Goal: Communication & Community: Answer question/provide support

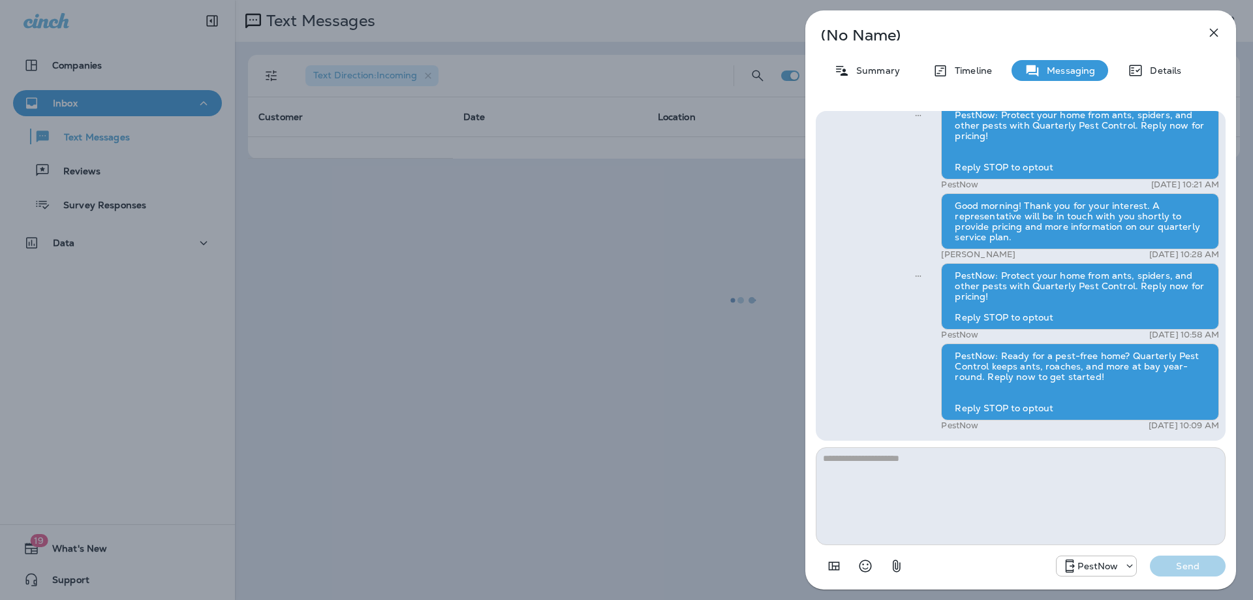
click at [1213, 31] on icon "button" at bounding box center [1214, 33] width 16 height 16
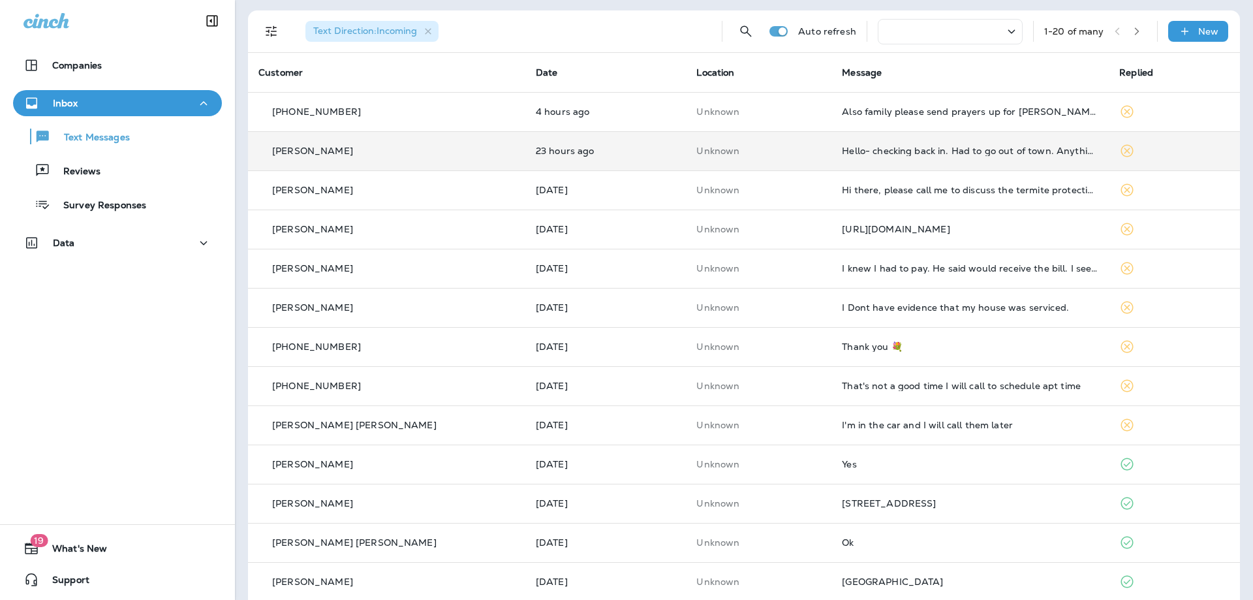
scroll to position [65, 0]
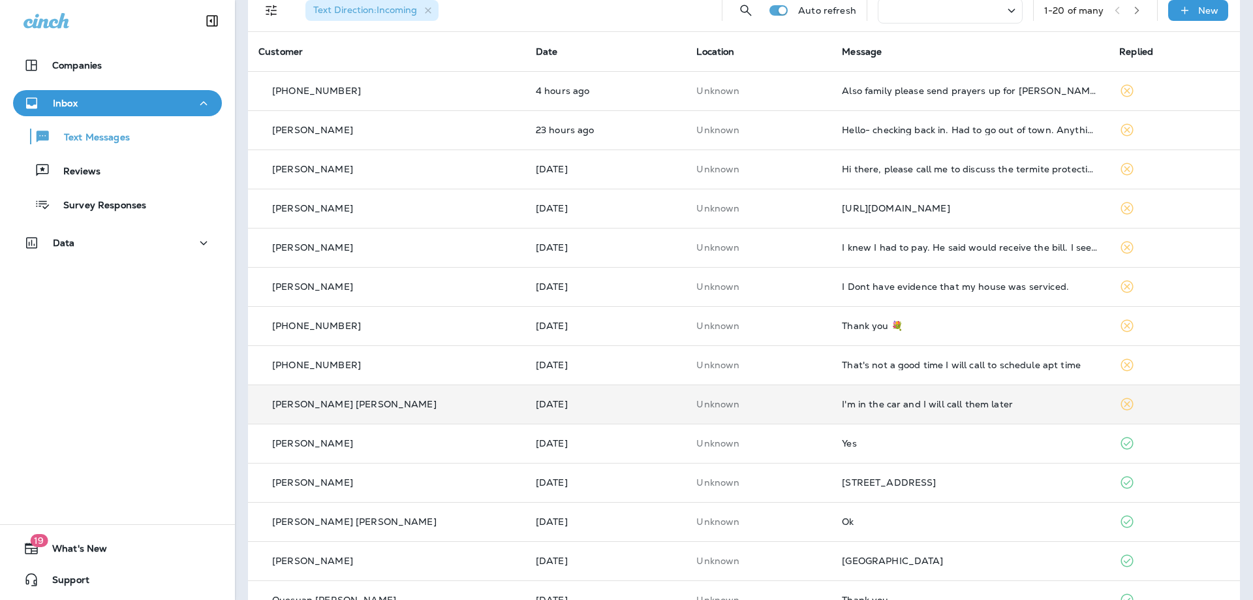
click at [976, 408] on div "I'm in the car and I will call them later" at bounding box center [970, 404] width 257 height 10
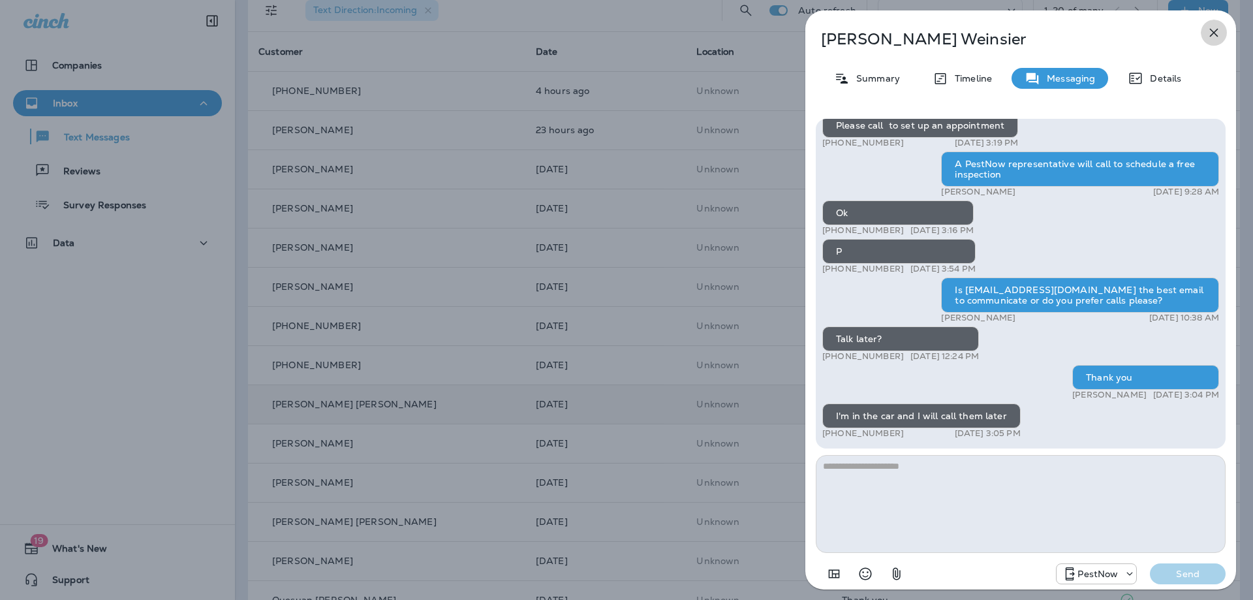
click at [1214, 36] on icon "button" at bounding box center [1214, 33] width 16 height 16
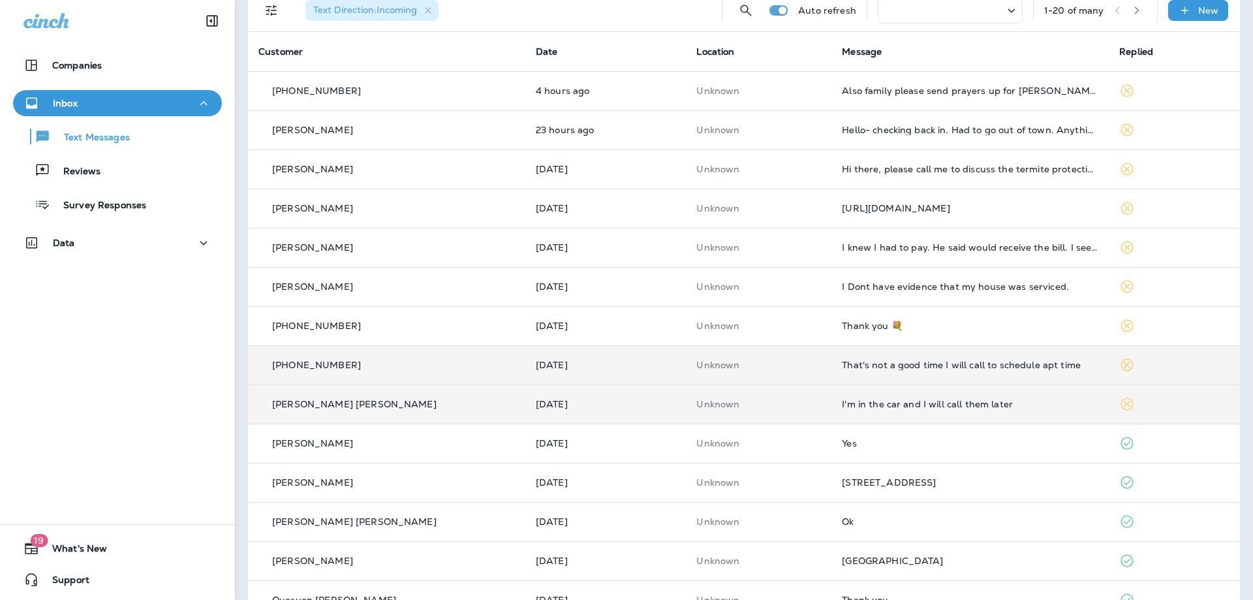
click at [1014, 362] on div "That's not a good time I will call to schedule apt time" at bounding box center [970, 365] width 257 height 10
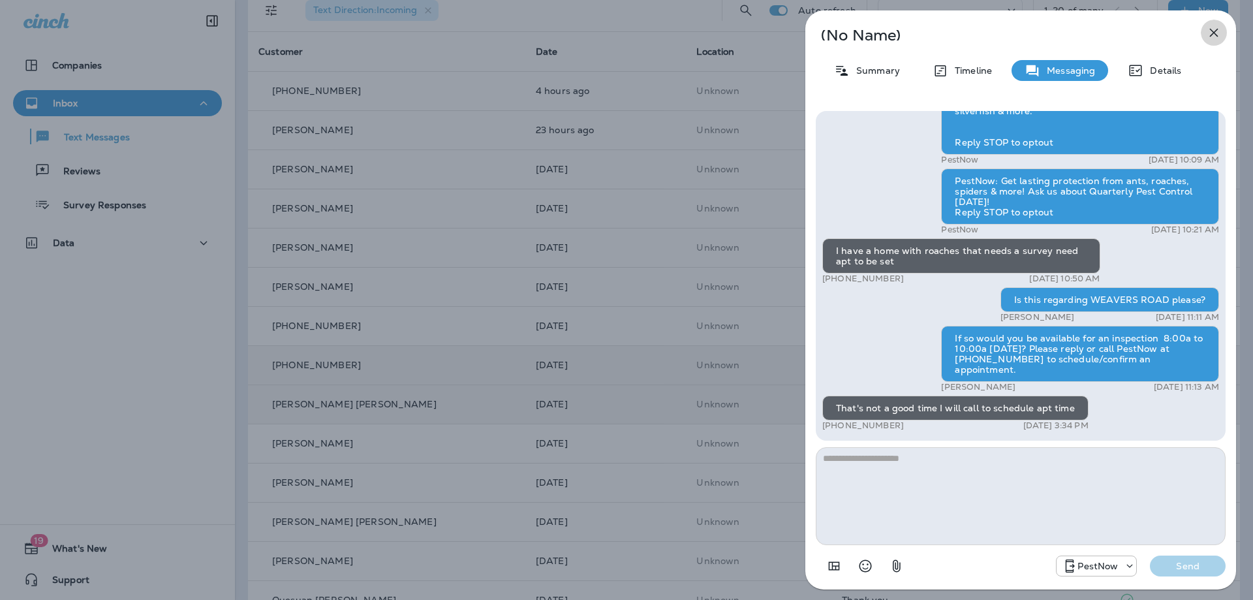
click at [1211, 34] on icon "button" at bounding box center [1214, 33] width 16 height 16
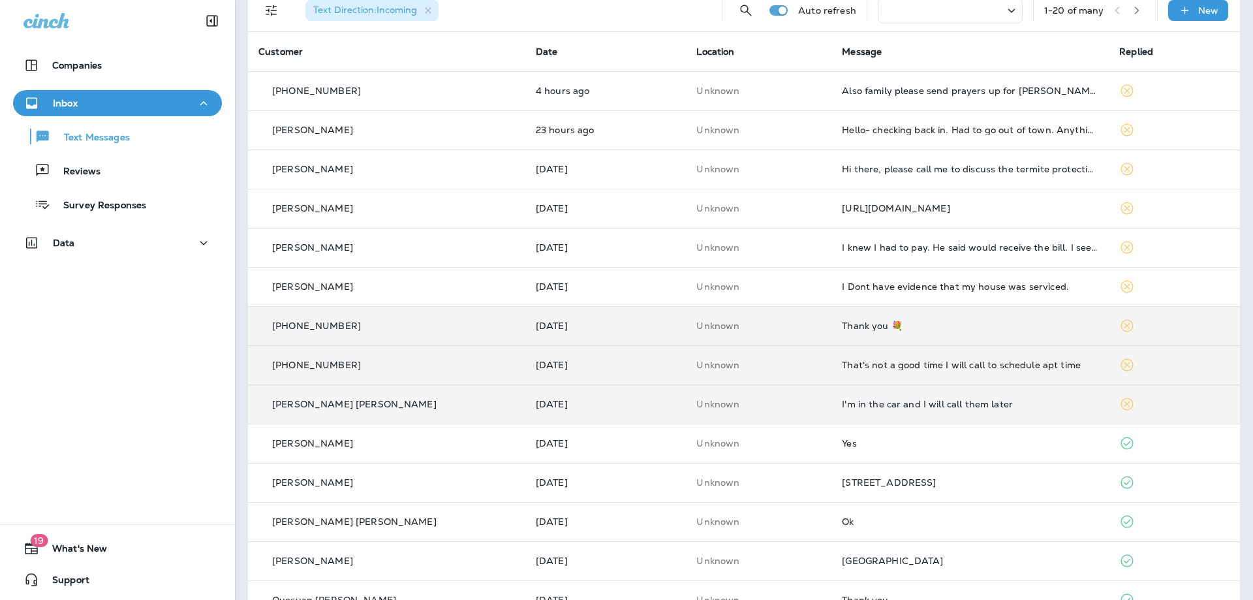
click at [986, 327] on div "Thank you 💐" at bounding box center [970, 325] width 257 height 10
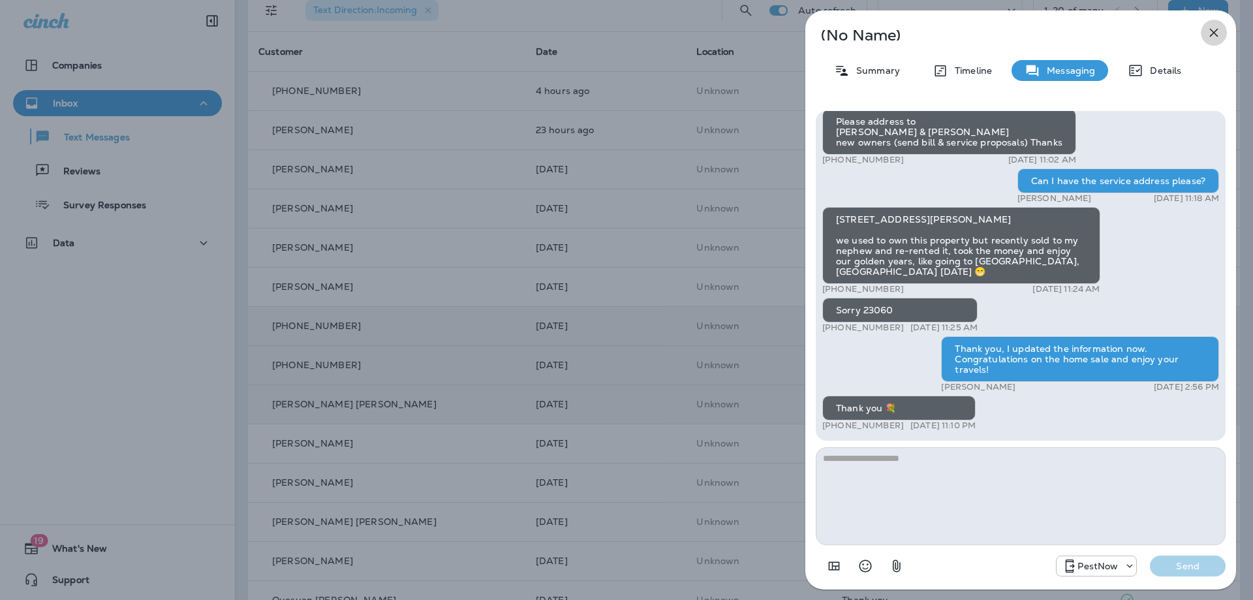
click at [1215, 34] on icon "button" at bounding box center [1214, 33] width 8 height 8
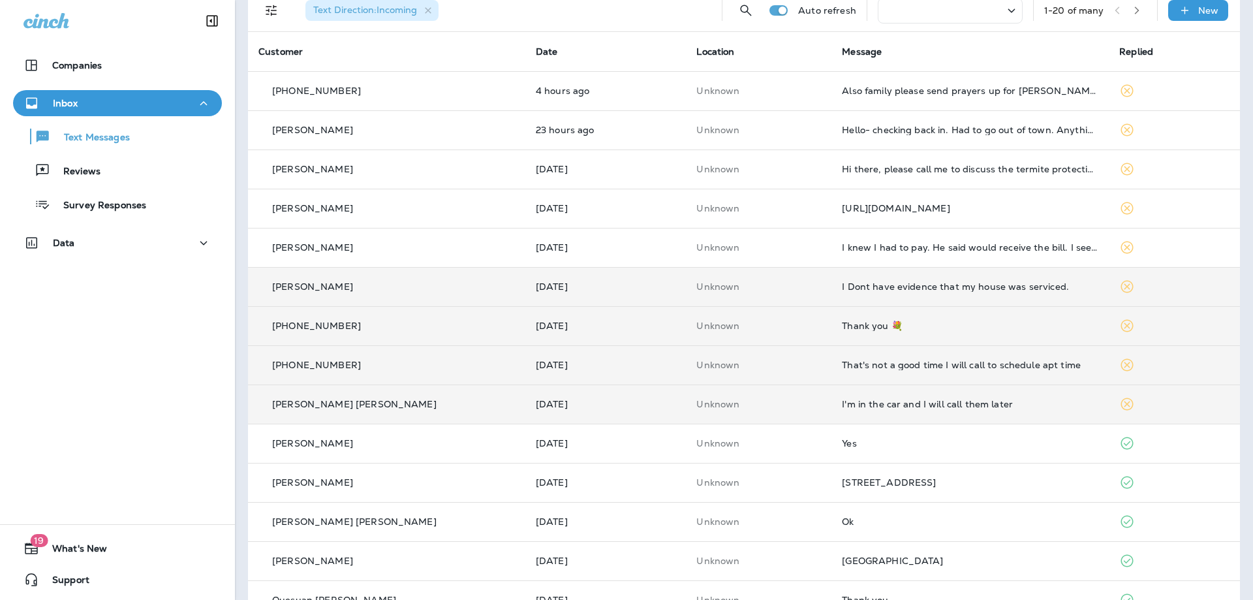
click at [1001, 286] on div "I Dont have evidence that my house was serviced." at bounding box center [970, 286] width 257 height 10
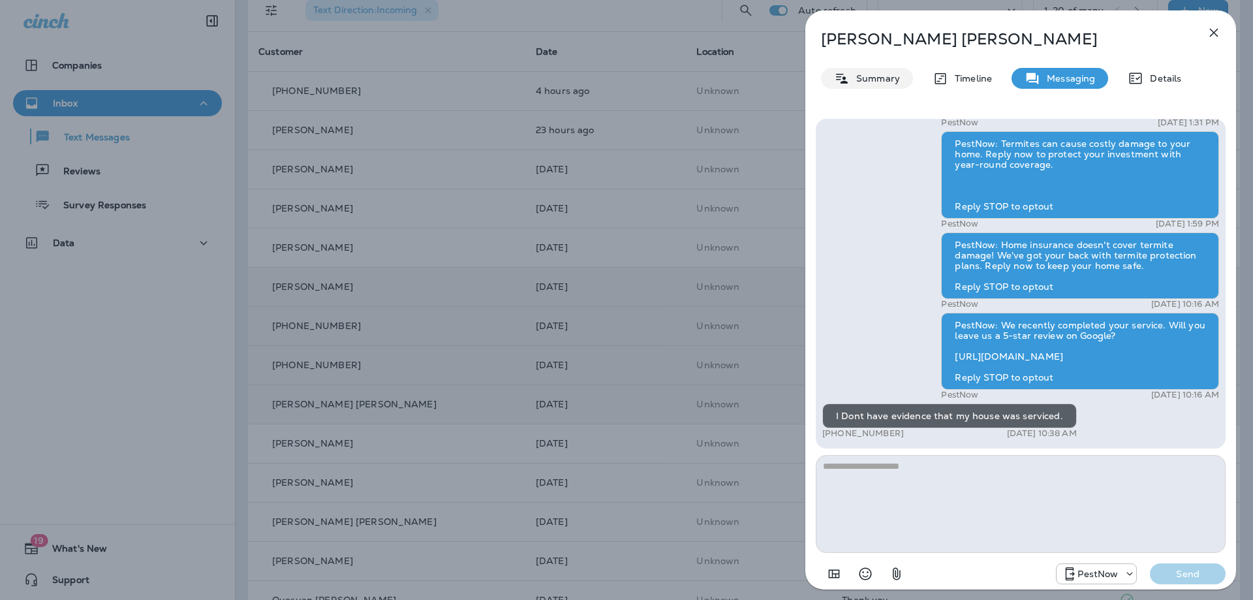
click at [881, 76] on p "Summary" at bounding box center [875, 78] width 50 height 10
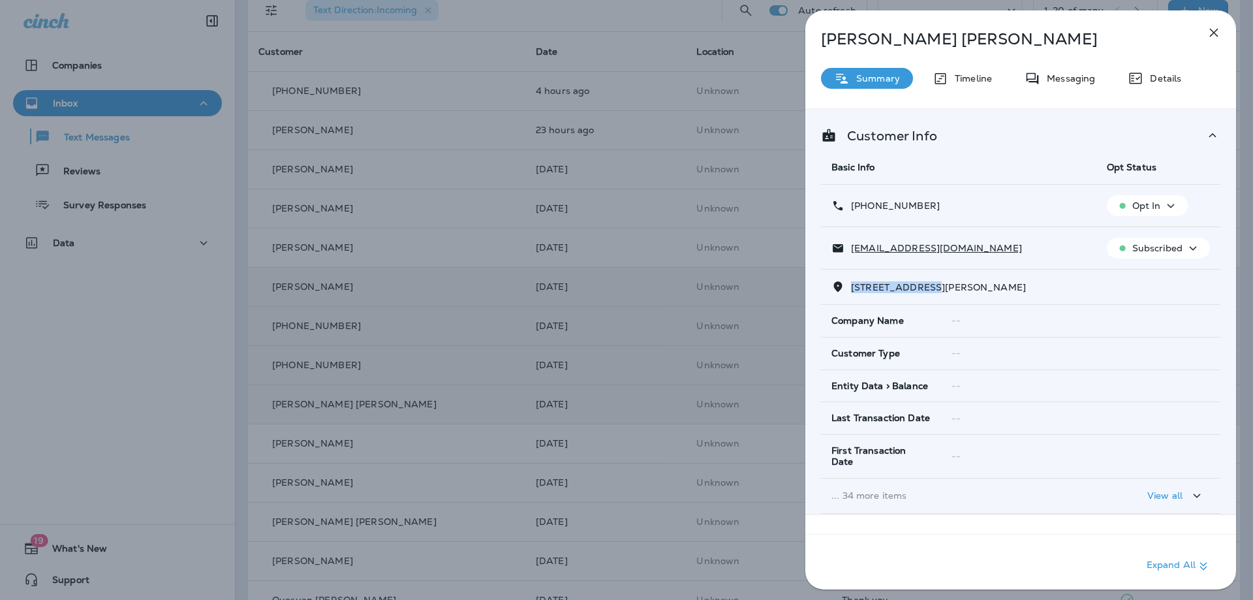
drag, startPoint x: 935, startPoint y: 288, endPoint x: 850, endPoint y: 291, distance: 85.5
click at [850, 291] on p "1625 WINTERS AVENUE SHADY SIDE, MD 20764" at bounding box center [935, 287] width 181 height 10
copy span "1625 WINTERS AV"
drag, startPoint x: 980, startPoint y: 247, endPoint x: 852, endPoint y: 249, distance: 127.9
click at [852, 249] on div "ray.martinez06@gmail.com" at bounding box center [959, 248] width 255 height 14
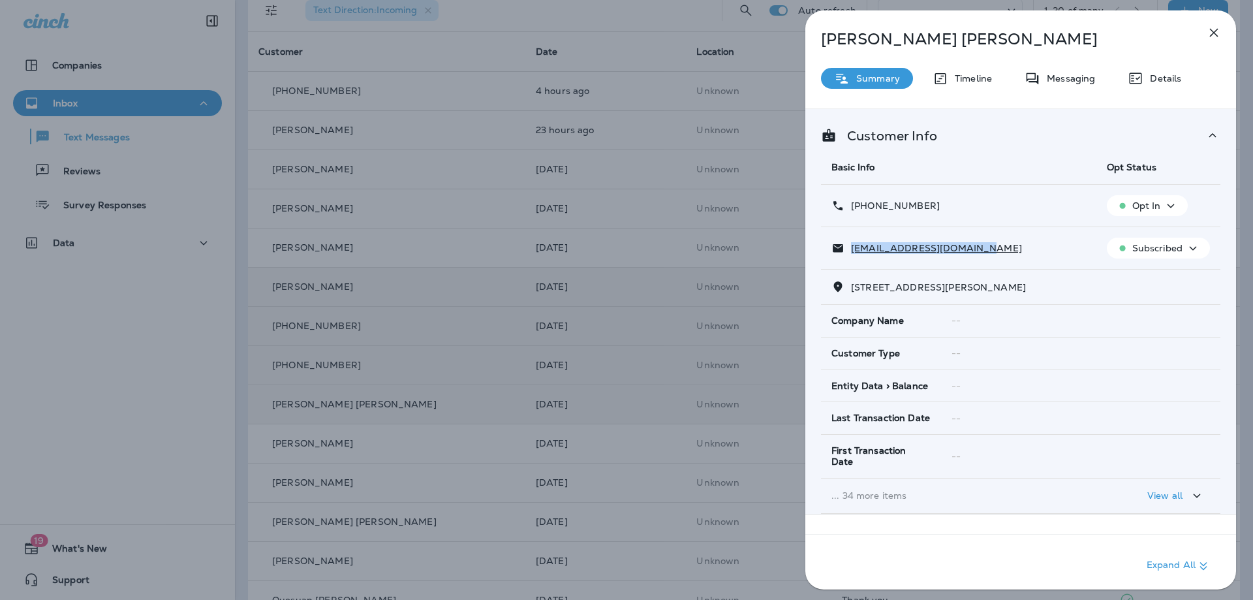
copy p "ray.martinez06@gmail.com"
click at [1057, 80] on p "Messaging" at bounding box center [1067, 78] width 55 height 10
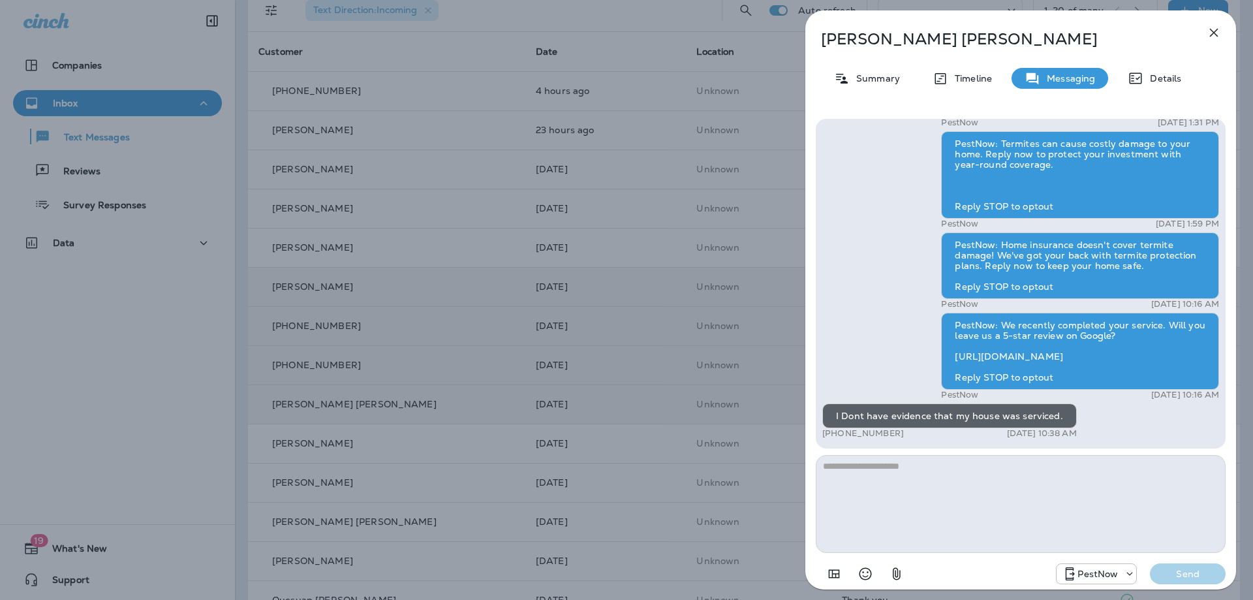
click at [921, 490] on textarea at bounding box center [1021, 504] width 410 height 98
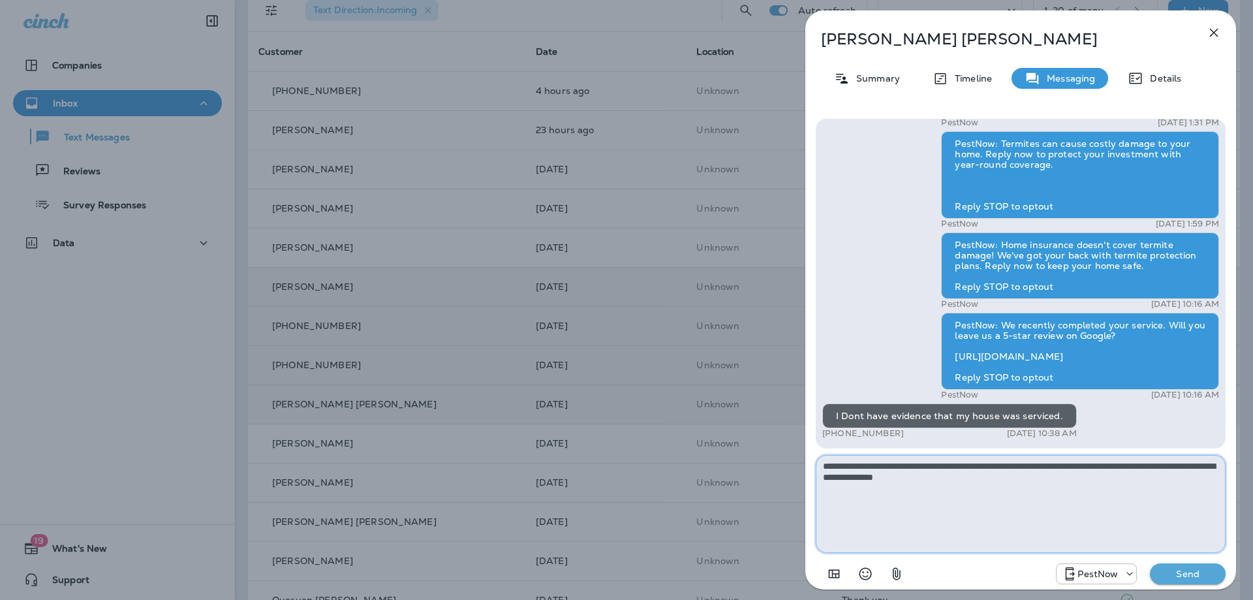
type textarea "**********"
click at [1213, 574] on p "Send" at bounding box center [1187, 574] width 55 height 12
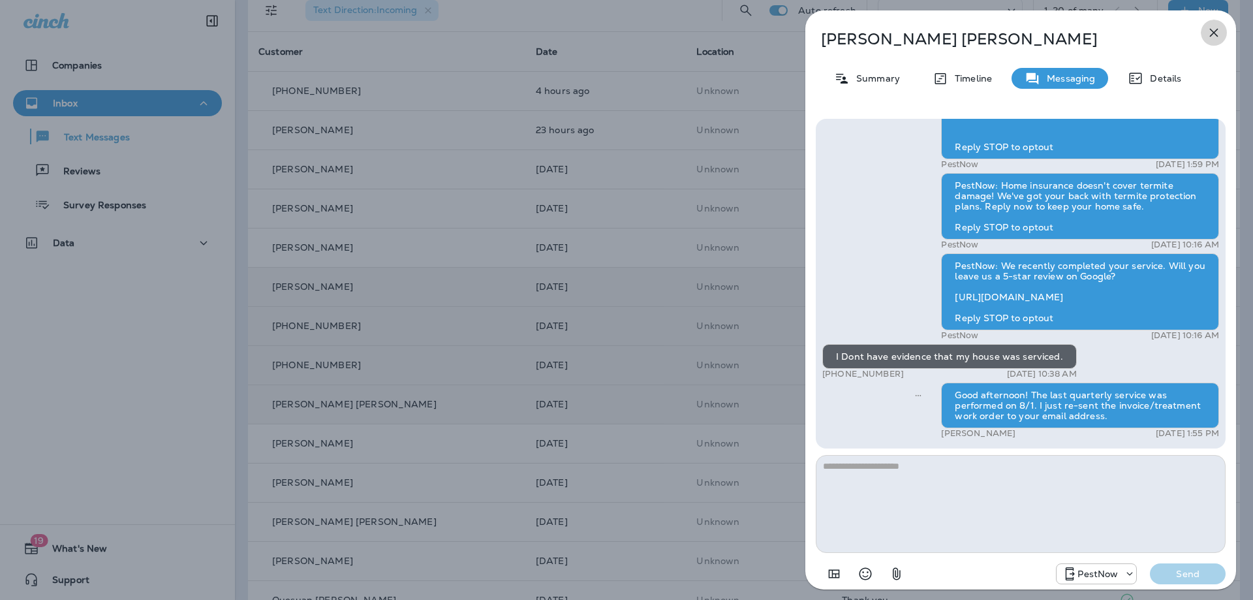
click at [1215, 27] on icon "button" at bounding box center [1214, 33] width 16 height 16
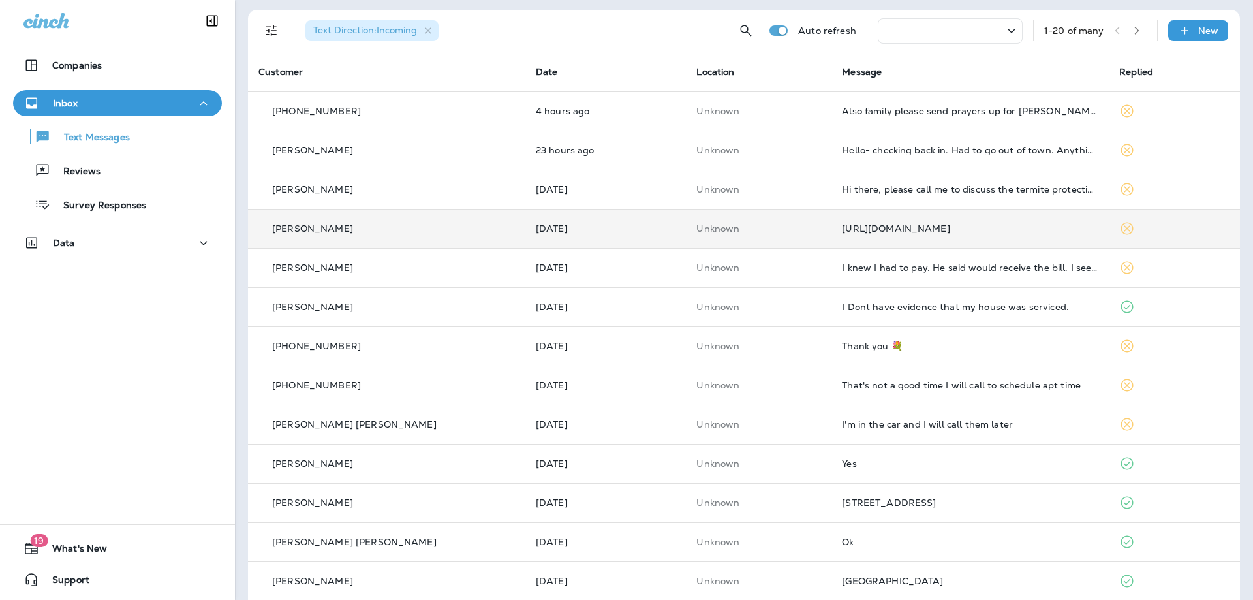
scroll to position [65, 0]
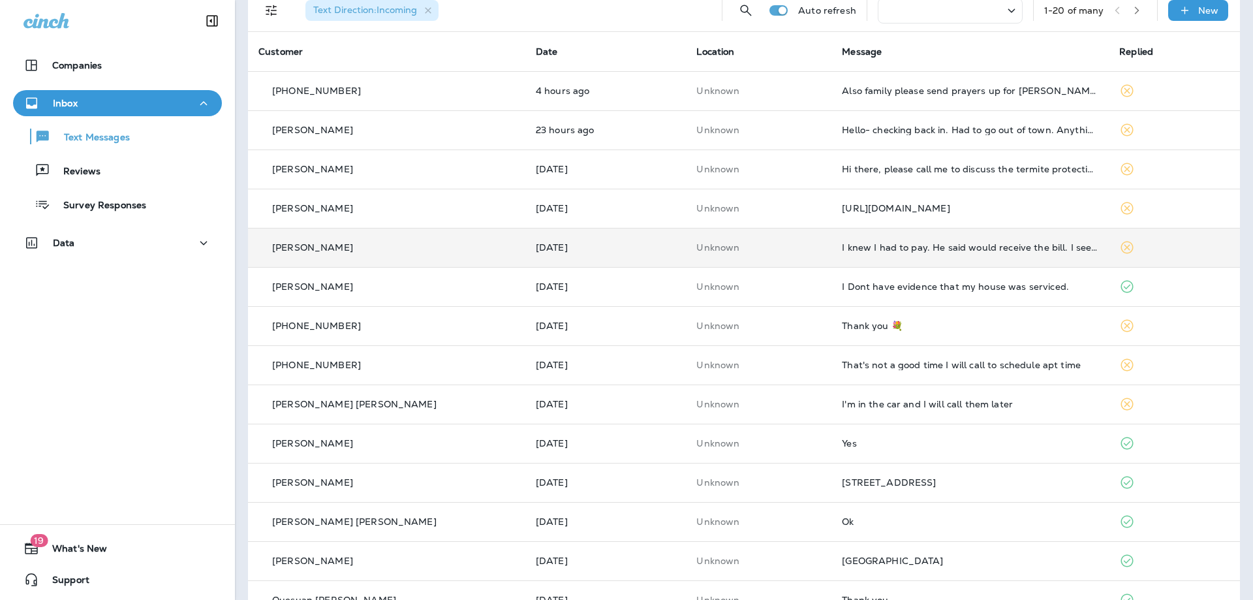
click at [966, 251] on div "I knew I had to pay. He said would receive the bill. I see the email. Will pay …" at bounding box center [970, 247] width 257 height 10
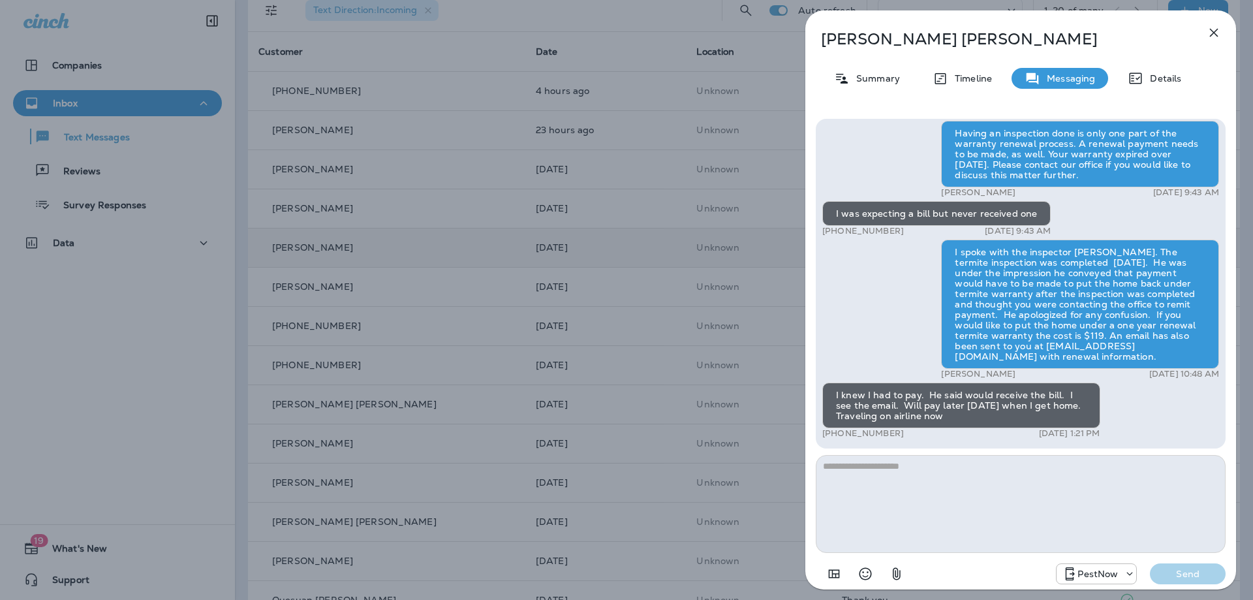
click at [1212, 30] on icon "button" at bounding box center [1214, 33] width 8 height 8
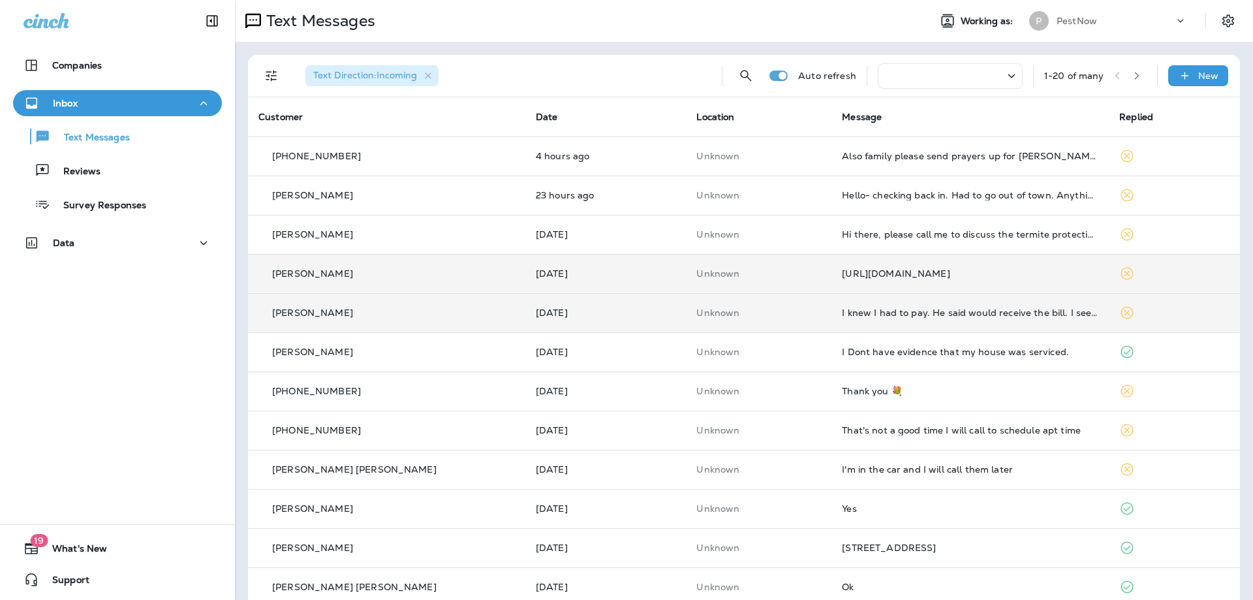
click at [911, 277] on div "[URL][DOMAIN_NAME]" at bounding box center [970, 273] width 257 height 10
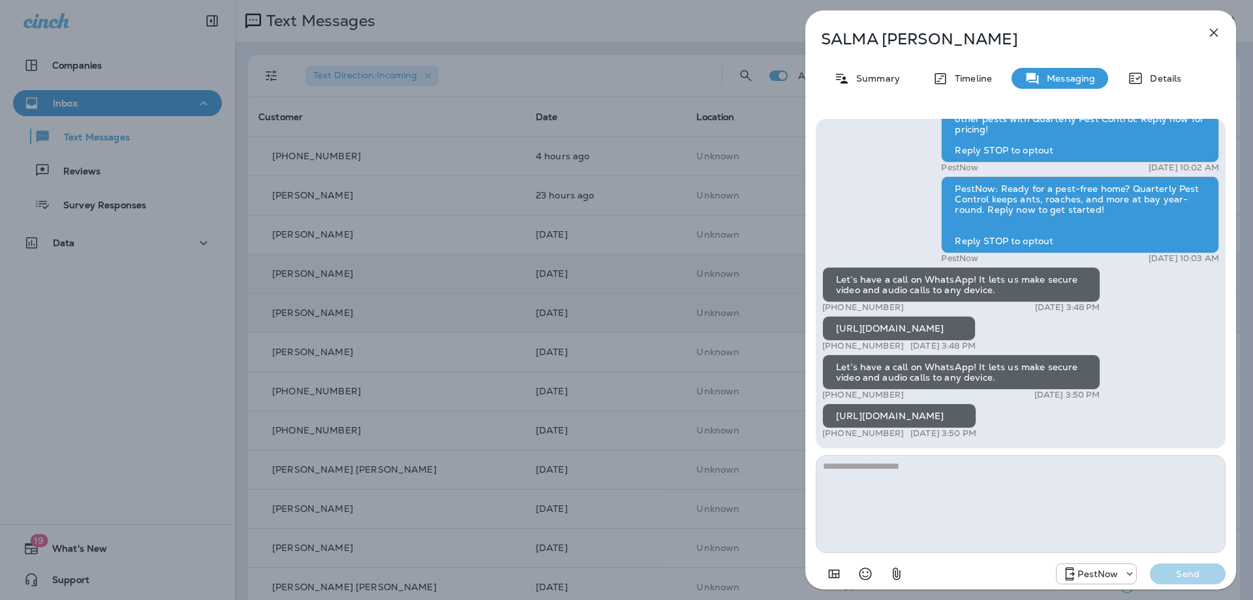
click at [1191, 33] on div "[PERSON_NAME]" at bounding box center [999, 39] width 388 height 18
click at [1215, 32] on icon "button" at bounding box center [1214, 33] width 8 height 8
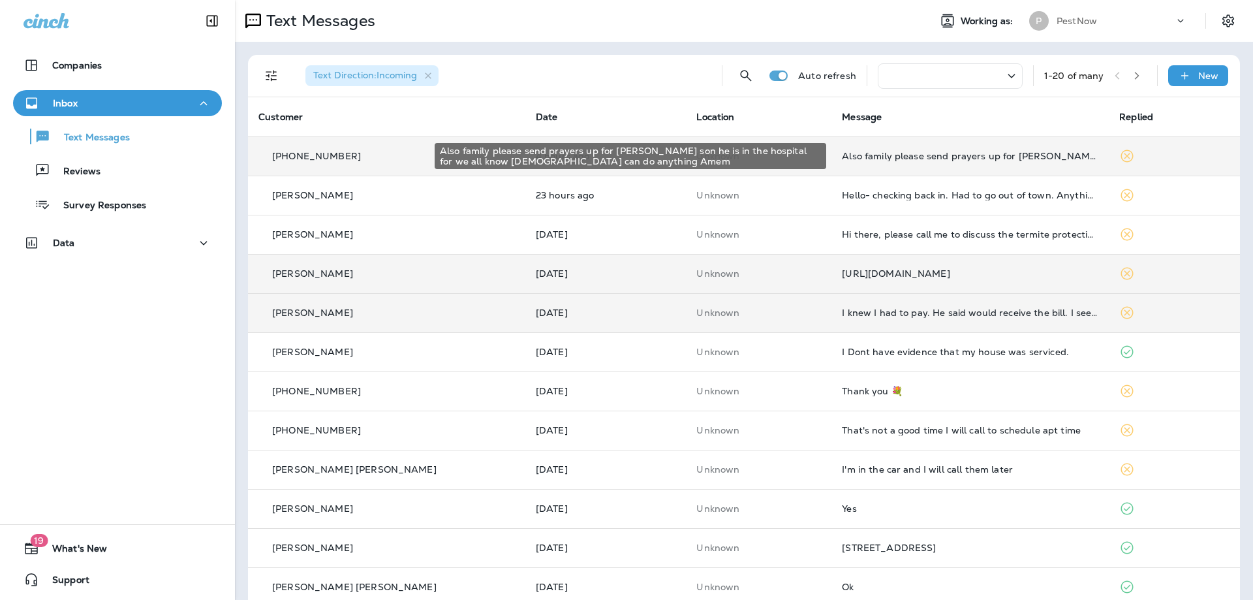
click at [925, 156] on div "Also family please send prayers up for [PERSON_NAME] son he is in the hospital …" at bounding box center [970, 156] width 257 height 10
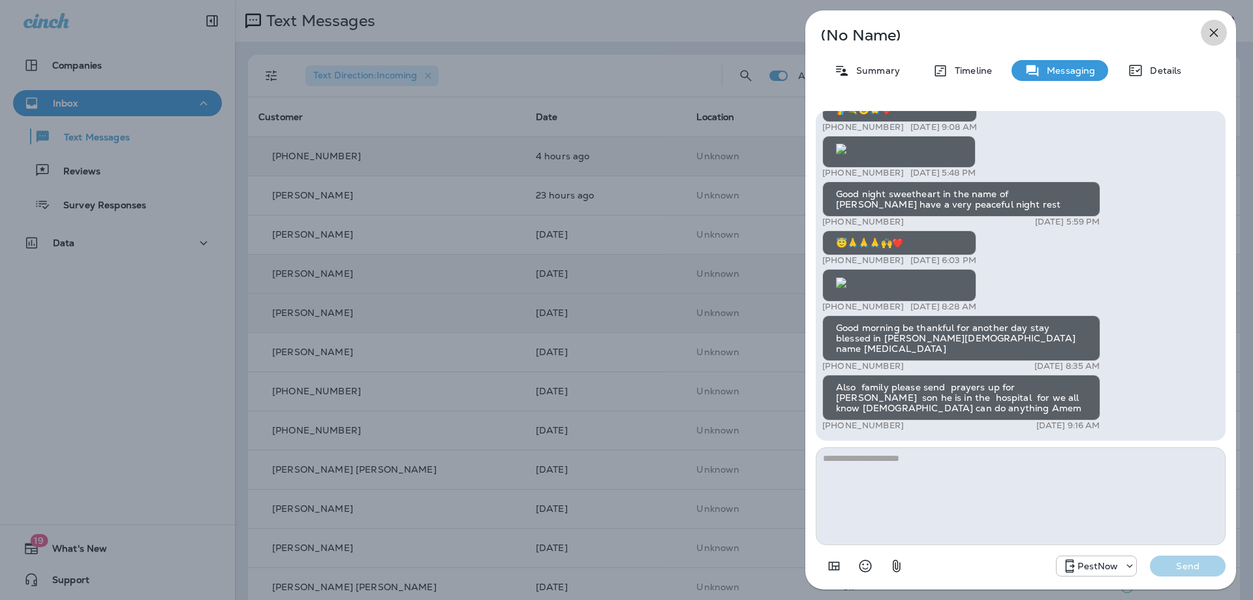
click at [1217, 33] on icon "button" at bounding box center [1214, 33] width 16 height 16
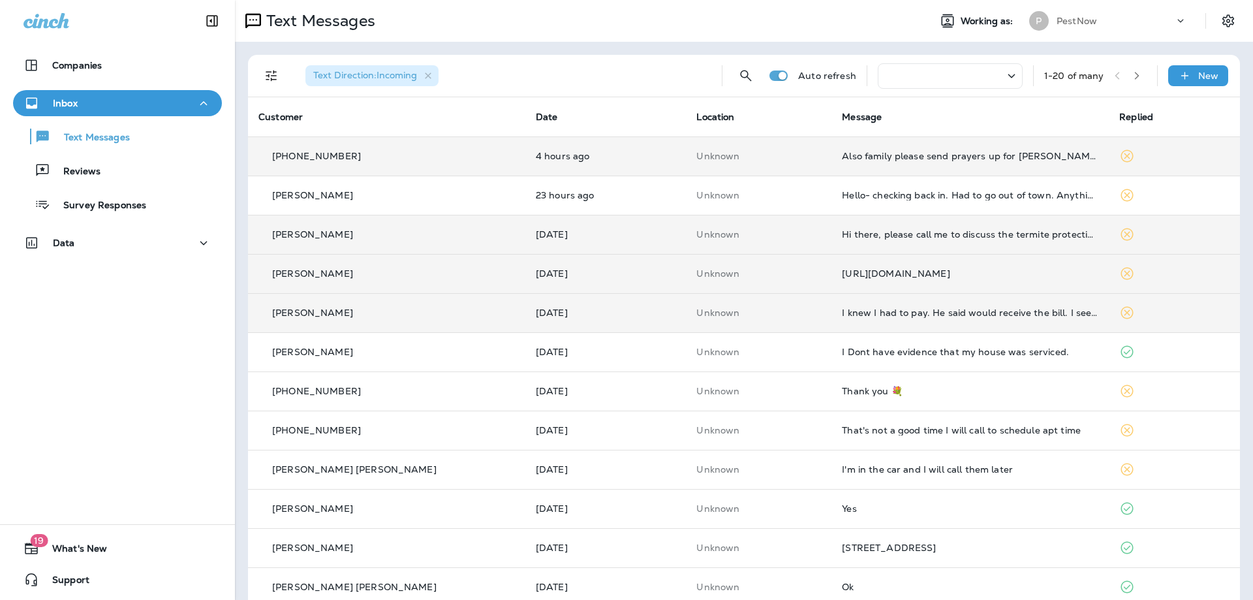
click at [1027, 242] on td "Hi there, please call me to discuss the termite protection plans. Thanks" at bounding box center [970, 234] width 277 height 39
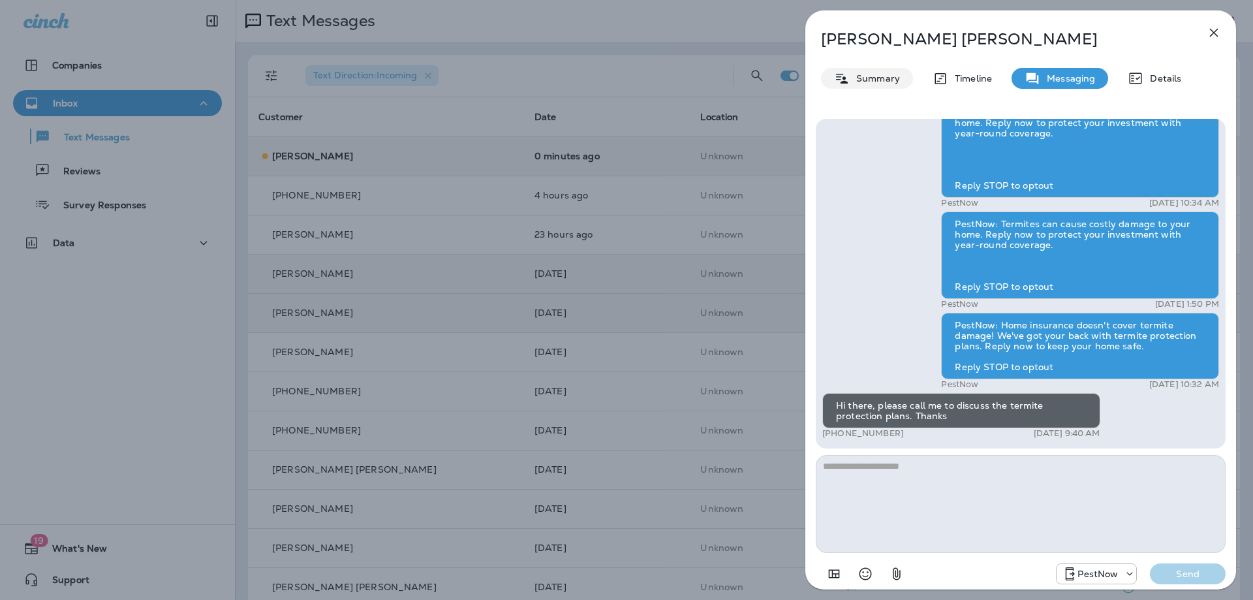
click at [883, 82] on p "Summary" at bounding box center [875, 78] width 50 height 10
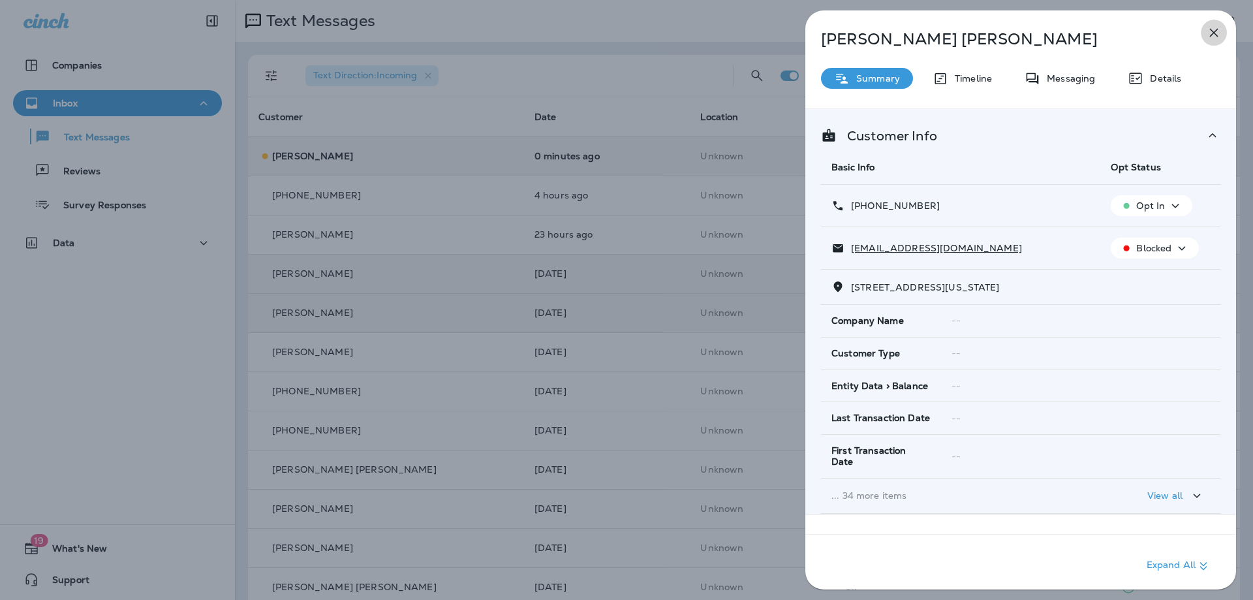
click at [1216, 27] on icon "button" at bounding box center [1214, 33] width 16 height 16
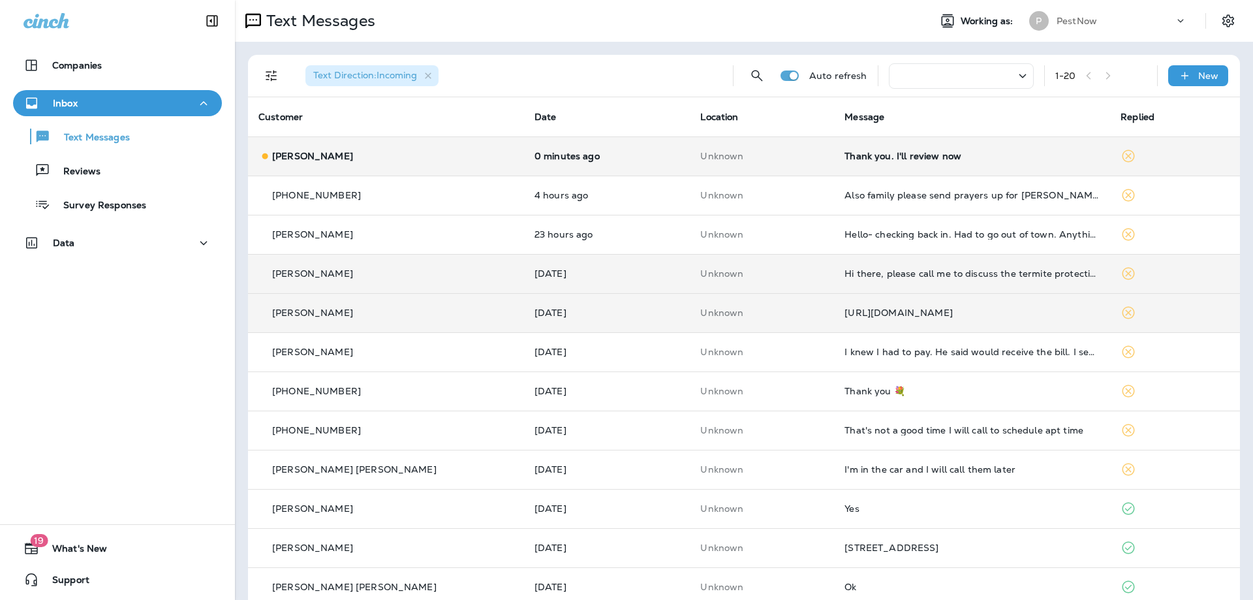
click at [968, 152] on div "Thank you. I'll review now" at bounding box center [972, 156] width 255 height 10
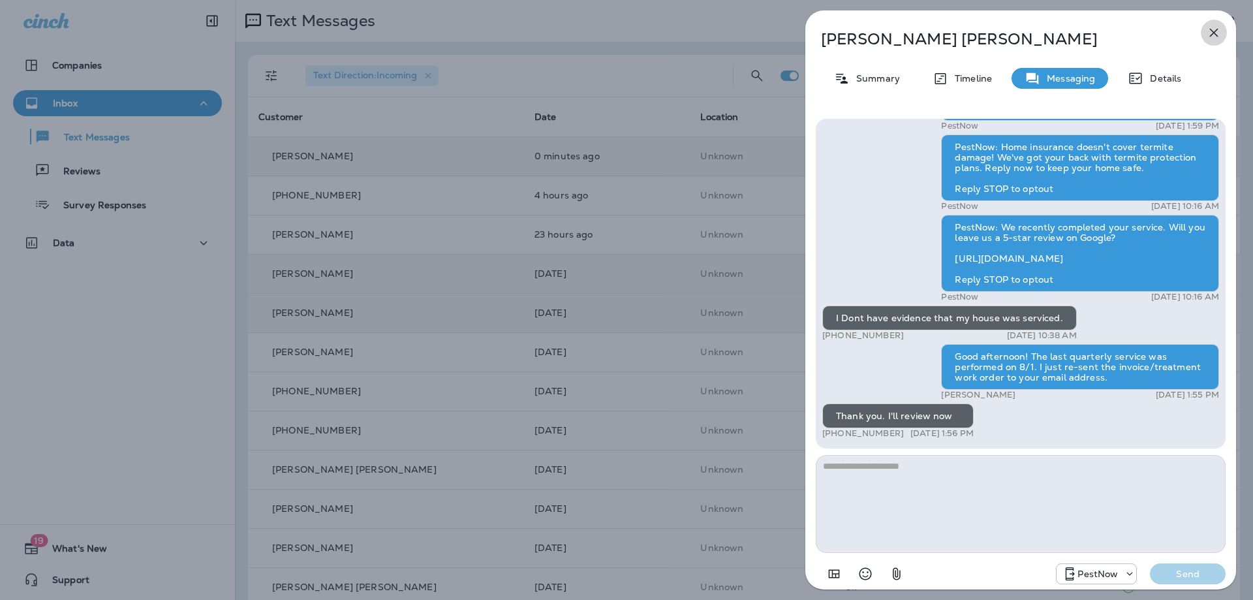
click at [1211, 35] on icon "button" at bounding box center [1214, 33] width 8 height 8
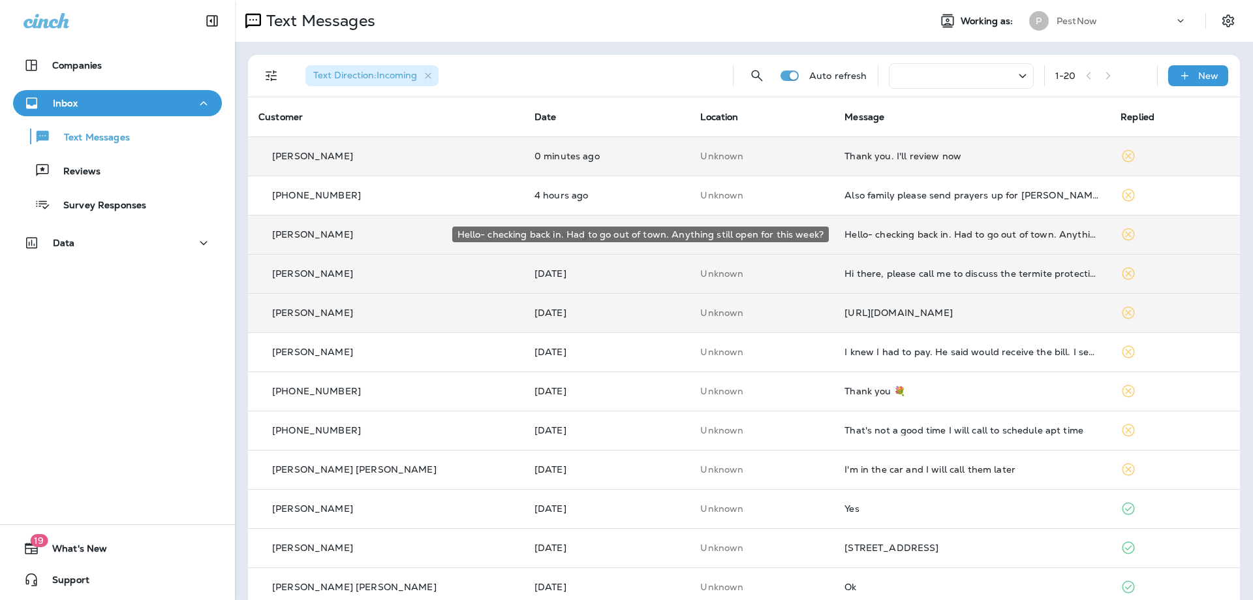
click at [978, 238] on div "Hello- checking back in. Had to go out of town. Anything still open for this we…" at bounding box center [972, 234] width 255 height 10
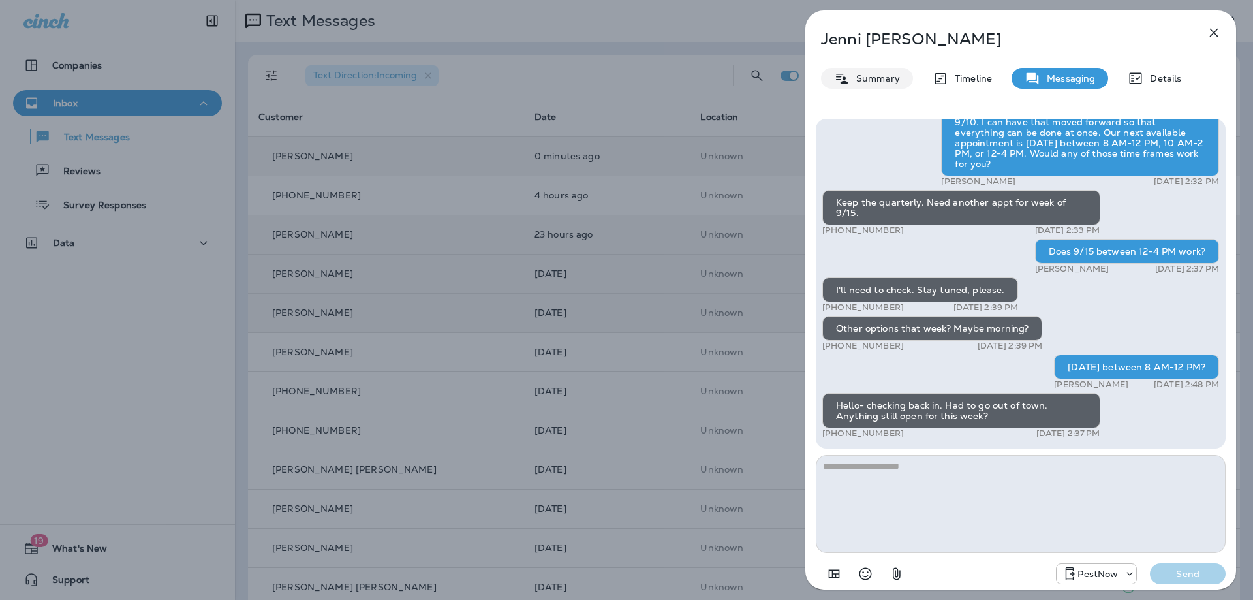
click at [859, 78] on p "Summary" at bounding box center [875, 78] width 50 height 10
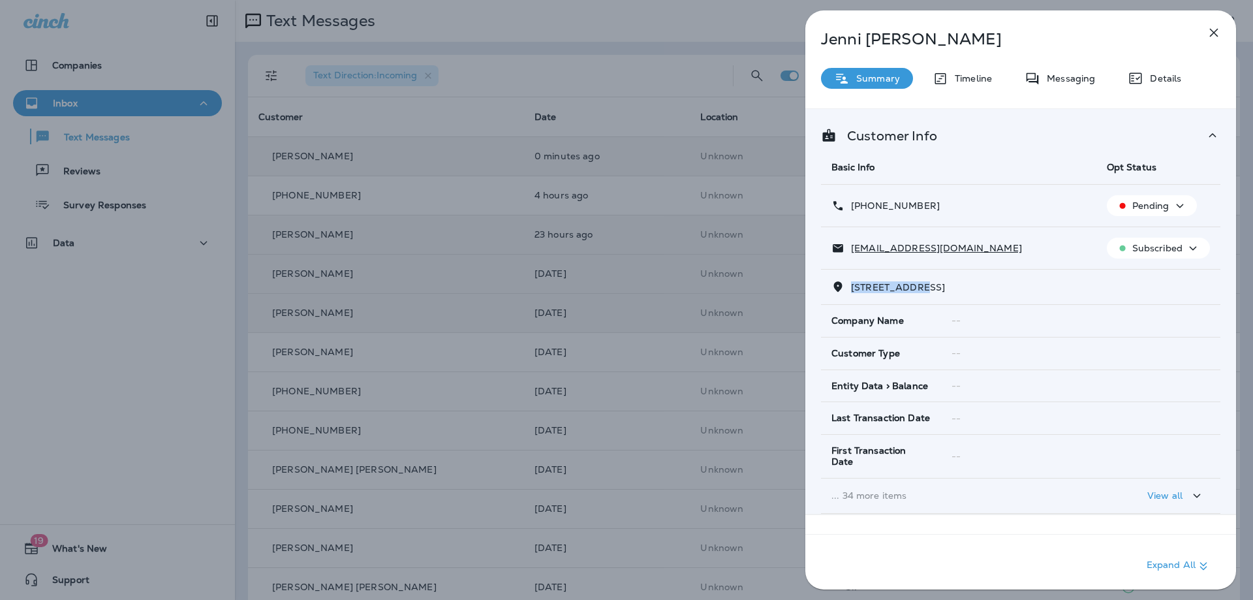
drag, startPoint x: 924, startPoint y: 289, endPoint x: 851, endPoint y: 286, distance: 72.5
click at [851, 286] on span "[STREET_ADDRESS]" at bounding box center [898, 287] width 94 height 12
copy span "[STREET_ADDRESS]"
click at [1036, 80] on icon at bounding box center [1033, 78] width 16 height 16
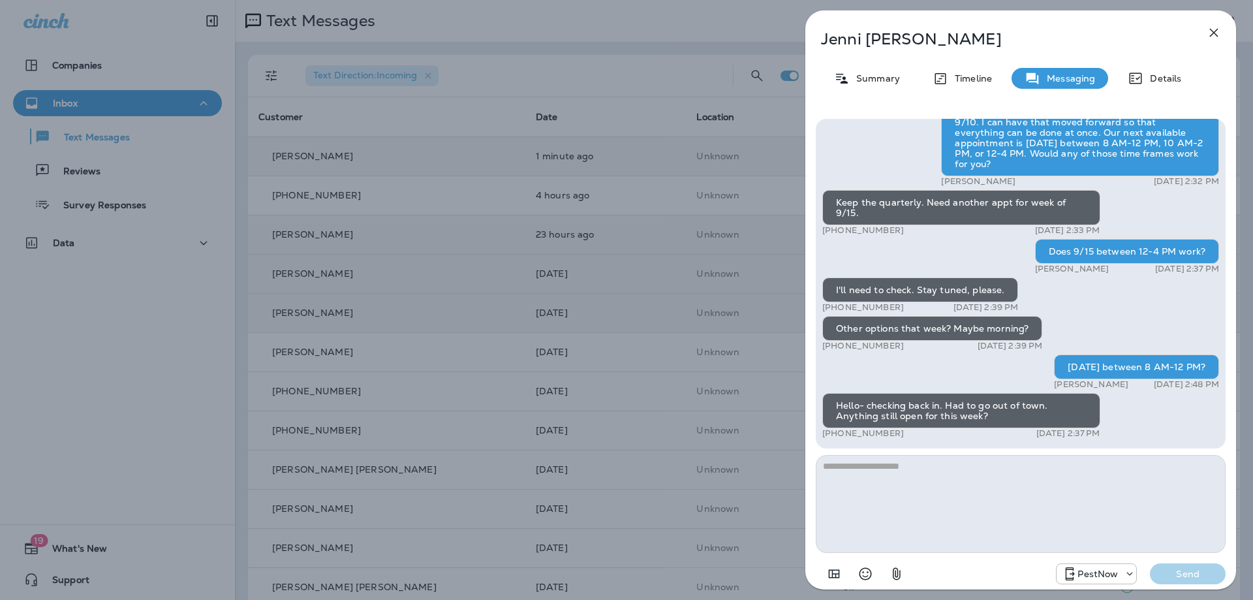
click at [1011, 492] on textarea at bounding box center [1021, 504] width 410 height 98
type textarea "**********"
click at [1162, 563] on button "Send" at bounding box center [1188, 573] width 76 height 21
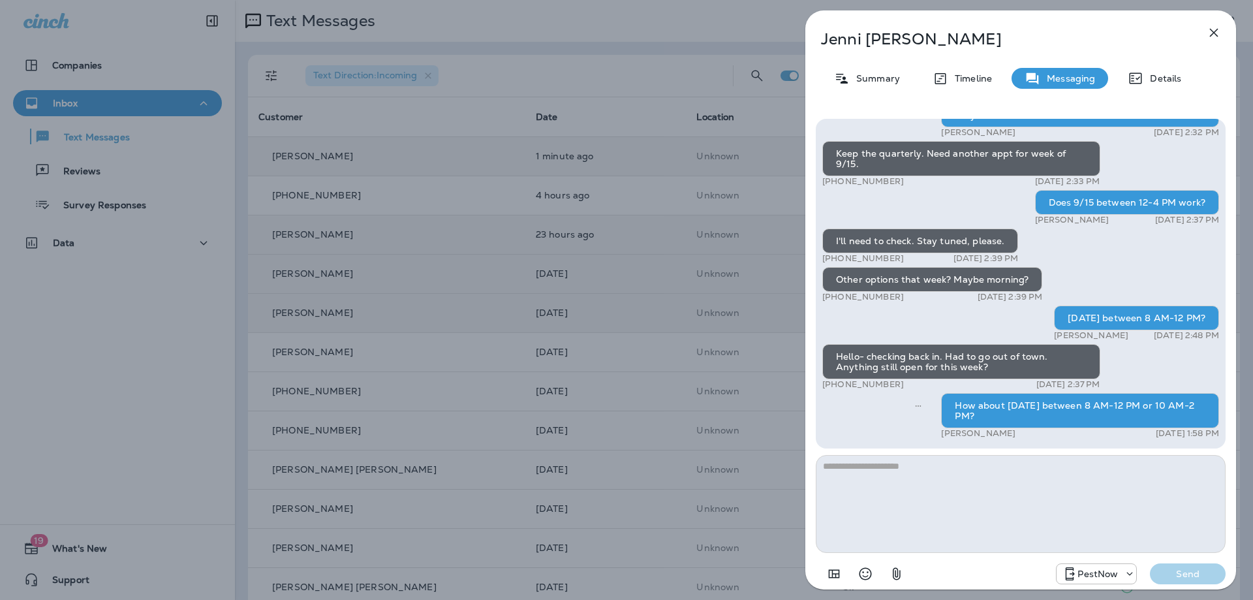
click at [1207, 32] on icon "button" at bounding box center [1214, 33] width 16 height 16
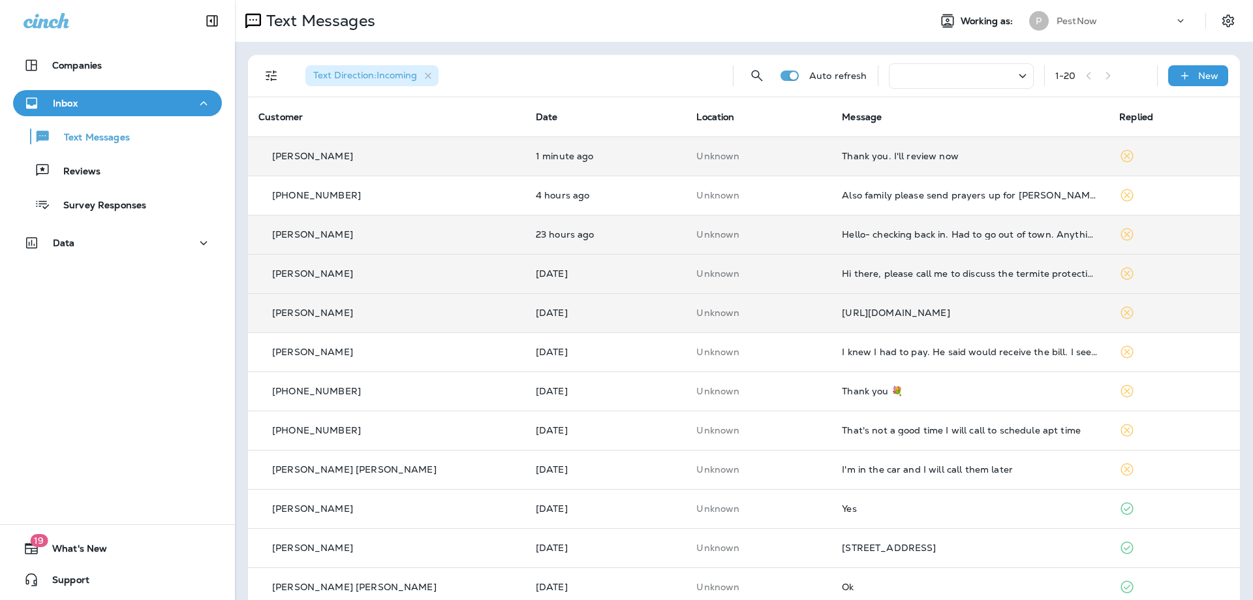
click at [925, 155] on div "Thank you. I'll review now" at bounding box center [970, 156] width 257 height 10
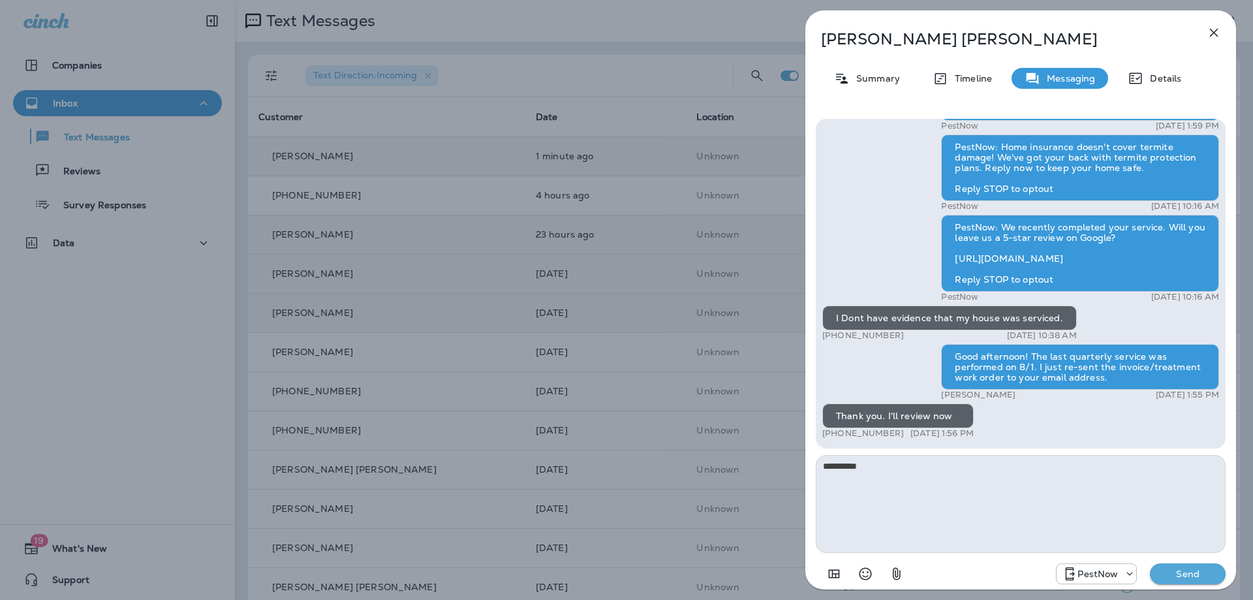
type textarea "**********"
click at [1191, 567] on button "Send" at bounding box center [1188, 573] width 76 height 21
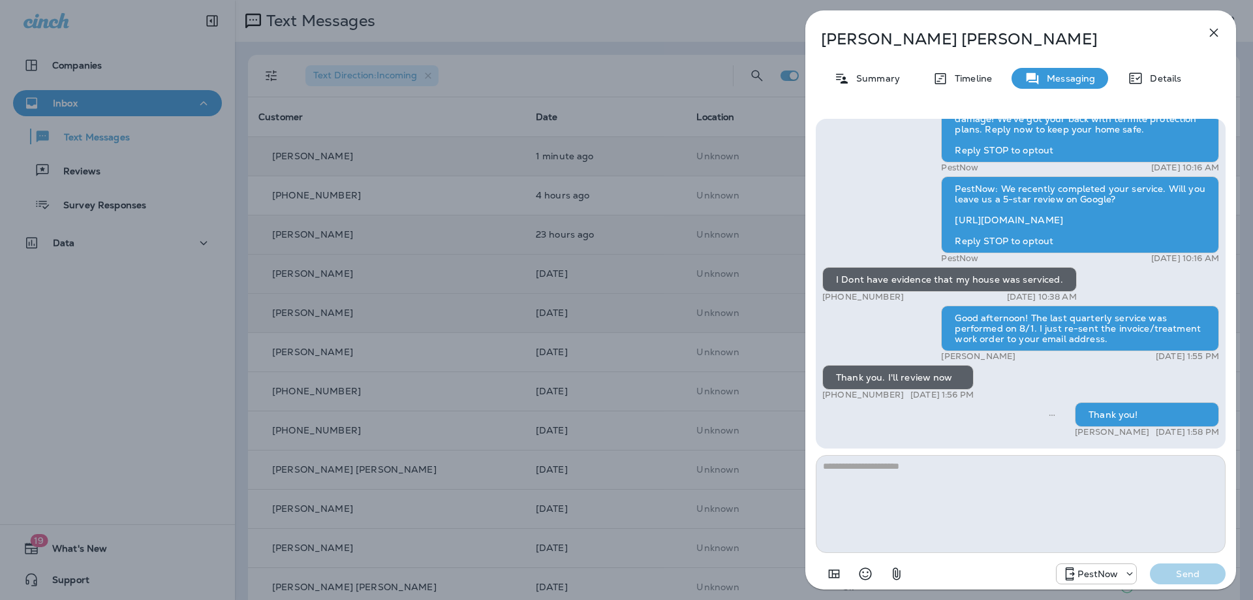
click at [1219, 31] on icon "button" at bounding box center [1214, 33] width 16 height 16
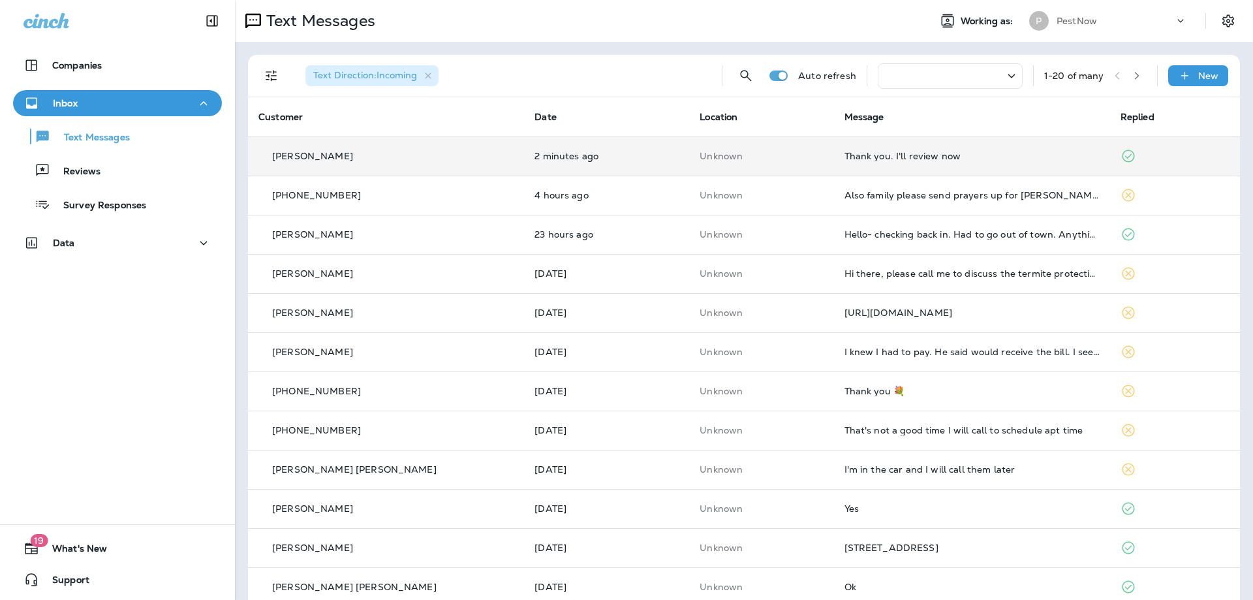
scroll to position [65, 0]
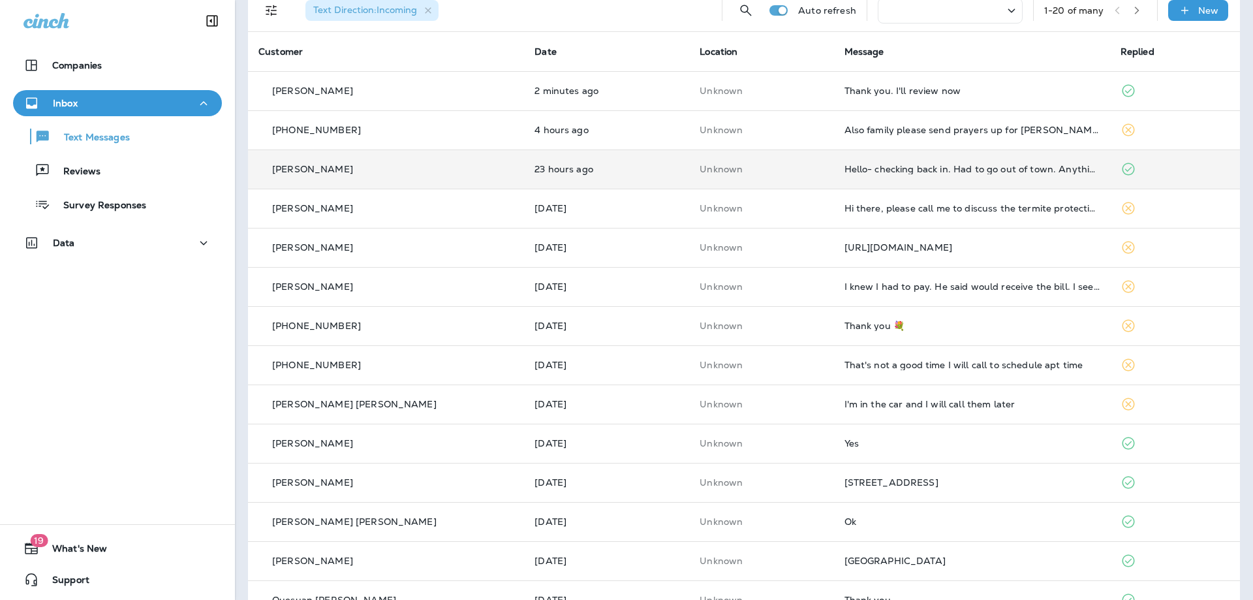
drag, startPoint x: 689, startPoint y: 167, endPoint x: 647, endPoint y: 175, distance: 41.9
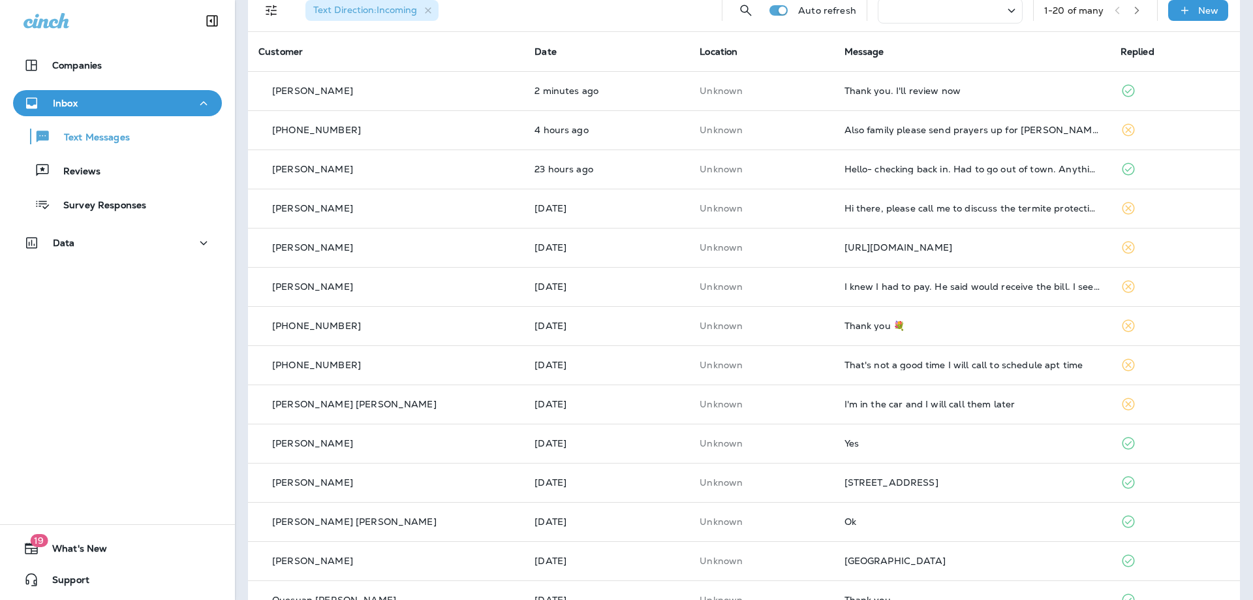
drag, startPoint x: 647, startPoint y: 175, endPoint x: 602, endPoint y: 14, distance: 166.8
click at [602, 14] on div "Text Direction : Incoming" at bounding box center [503, 11] width 416 height 42
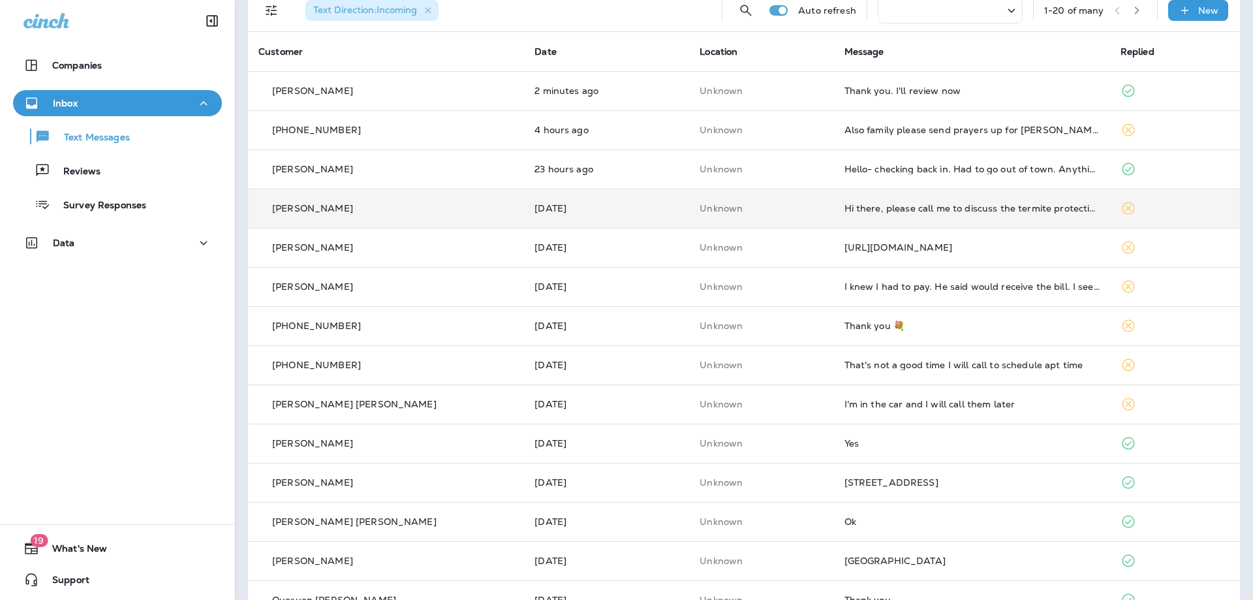
click at [1040, 213] on td "Hi there, please call me to discuss the termite protection plans. Thanks" at bounding box center [972, 208] width 276 height 39
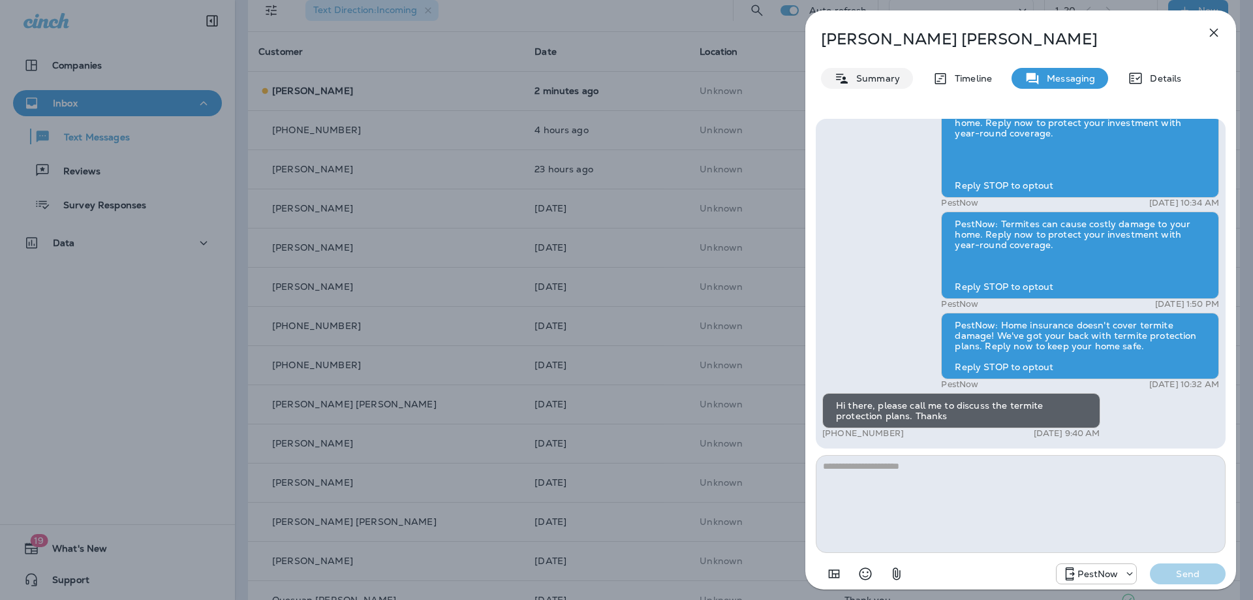
click at [865, 76] on p "Summary" at bounding box center [875, 78] width 50 height 10
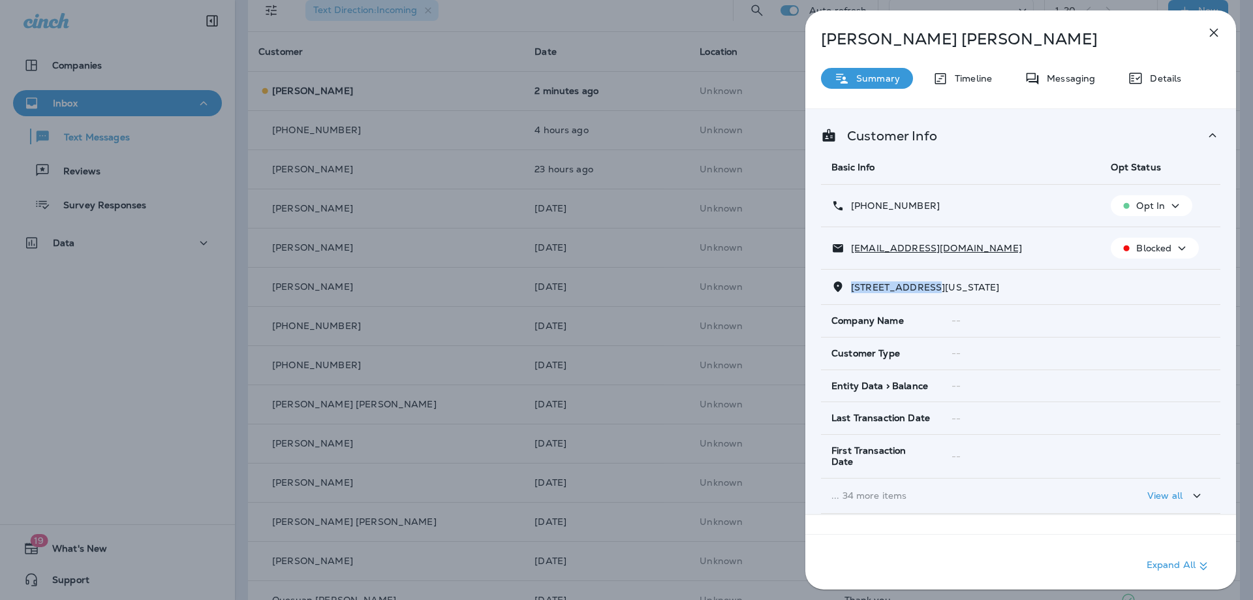
drag, startPoint x: 931, startPoint y: 287, endPoint x: 851, endPoint y: 288, distance: 80.3
click at [851, 288] on span "527 FLORIDA AVENUE HERNDON, VA 20170" at bounding box center [925, 287] width 149 height 12
copy span "527 FLORIDA AVE"
drag, startPoint x: 967, startPoint y: 245, endPoint x: 851, endPoint y: 245, distance: 116.2
click at [851, 245] on div "[EMAIL_ADDRESS][DOMAIN_NAME]" at bounding box center [961, 248] width 258 height 14
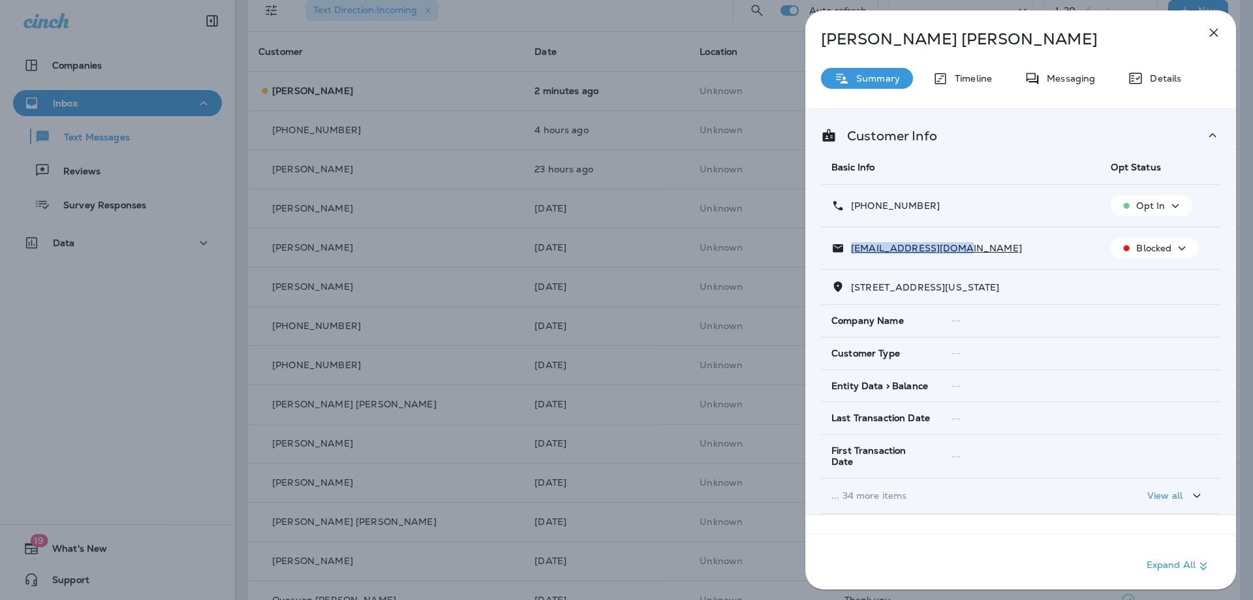
copy p "[EMAIL_ADDRESS][DOMAIN_NAME]"
click at [1071, 83] on p "Messaging" at bounding box center [1067, 78] width 55 height 10
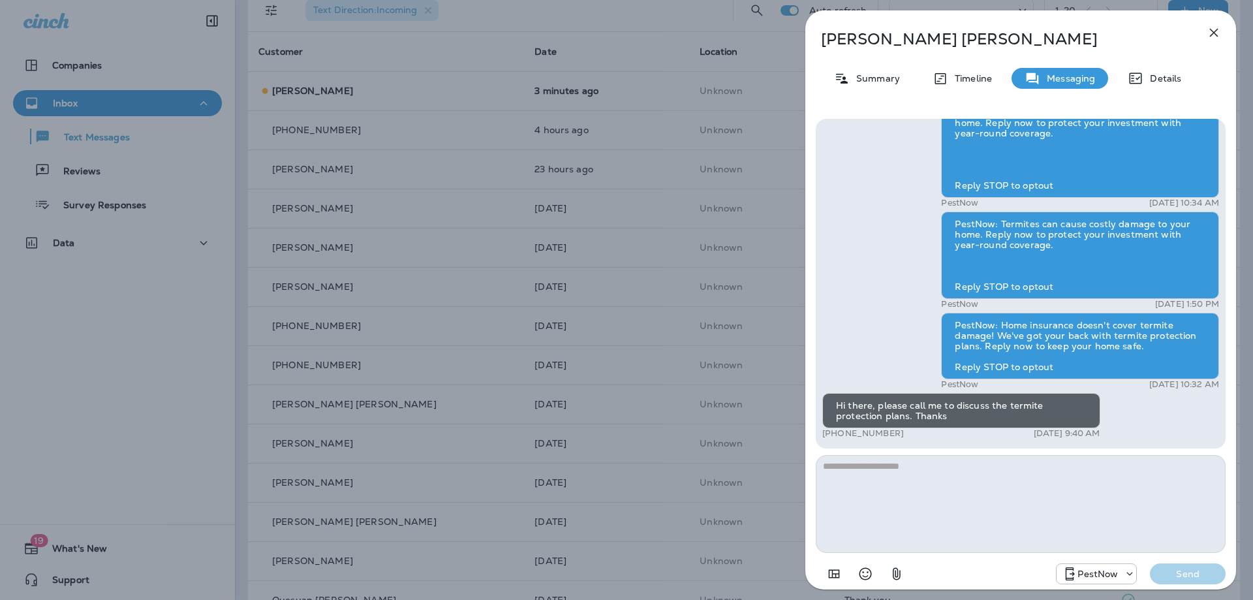
click at [966, 490] on textarea at bounding box center [1021, 504] width 410 height 98
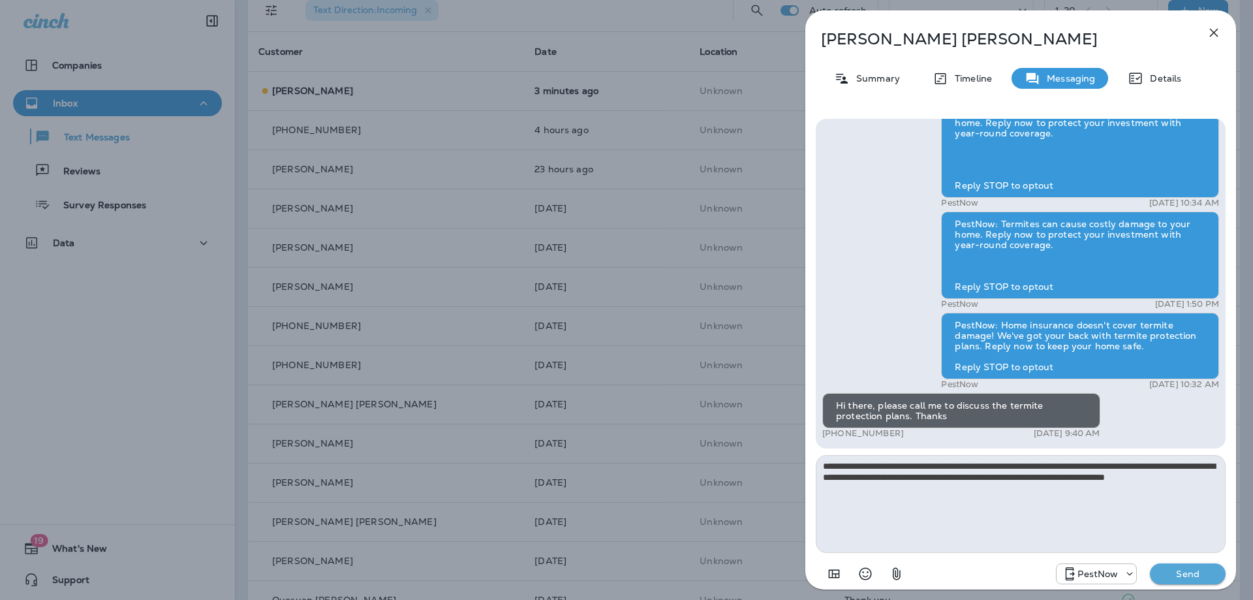
type textarea "**********"
click at [1185, 579] on p "Send" at bounding box center [1187, 574] width 55 height 12
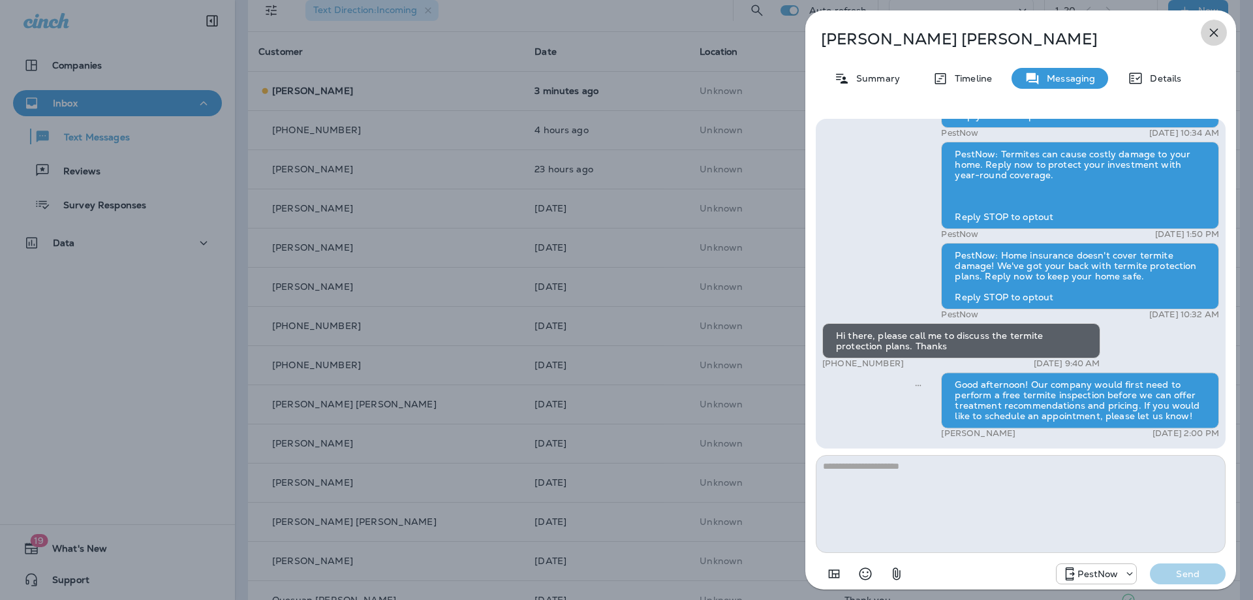
click at [1210, 31] on icon "button" at bounding box center [1214, 33] width 16 height 16
